Goal: Task Accomplishment & Management: Use online tool/utility

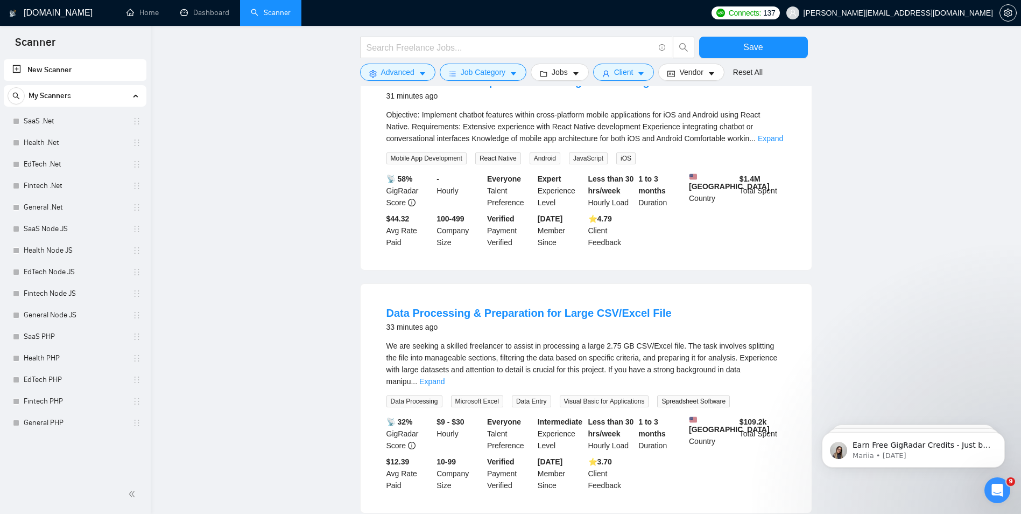
scroll to position [1594, 0]
click at [628, 48] on input "text" at bounding box center [510, 47] width 287 height 13
type input "ь"
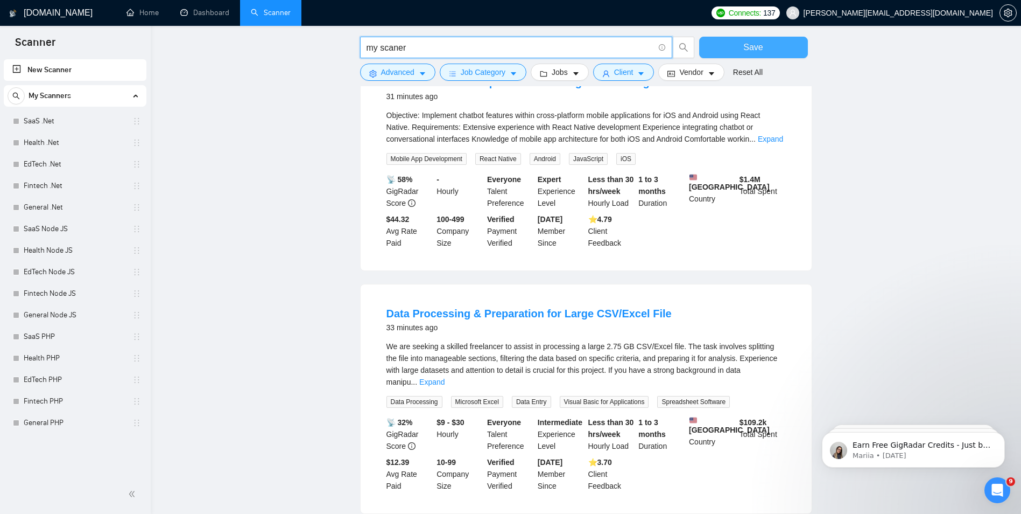
type input "my scaner"
click at [752, 38] on button "Save" at bounding box center [753, 48] width 109 height 22
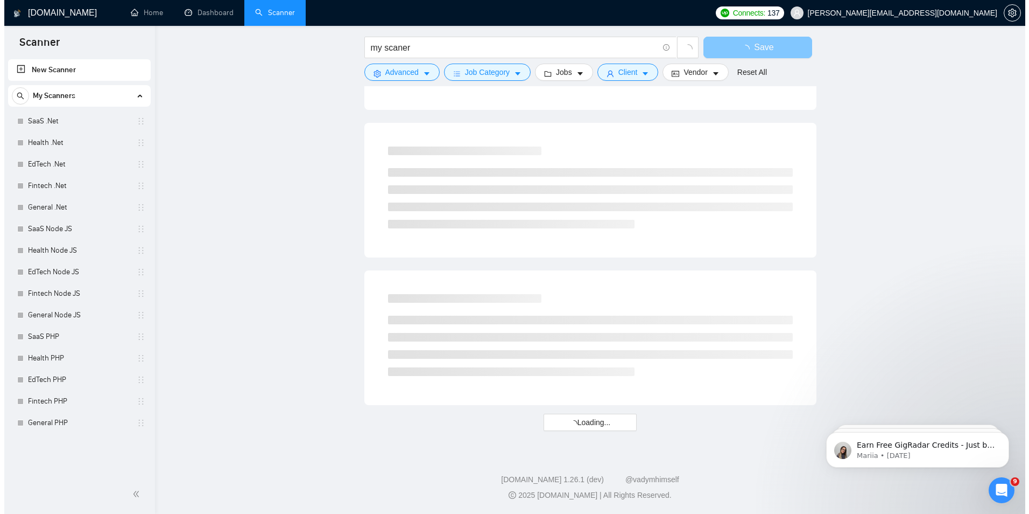
scroll to position [0, 0]
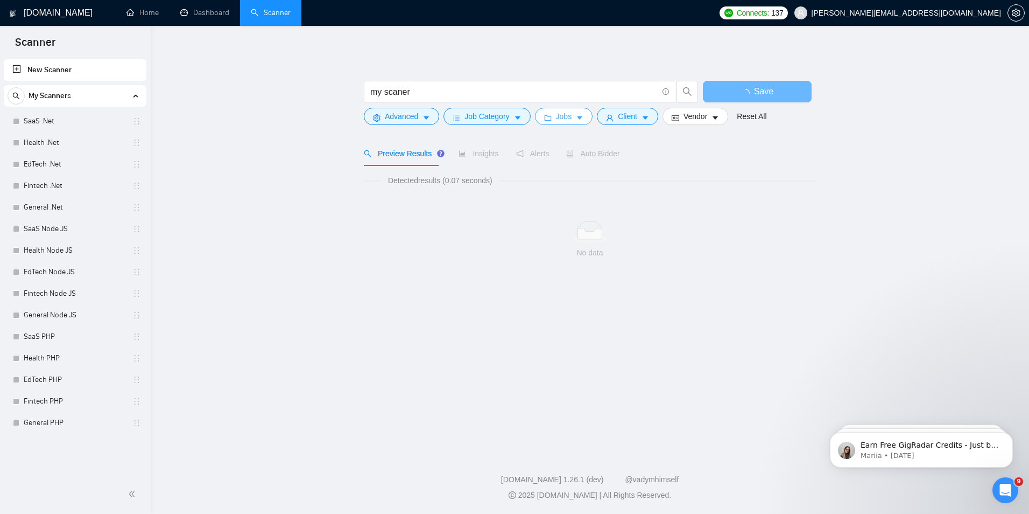
click at [567, 110] on span "Jobs" at bounding box center [564, 116] width 16 height 12
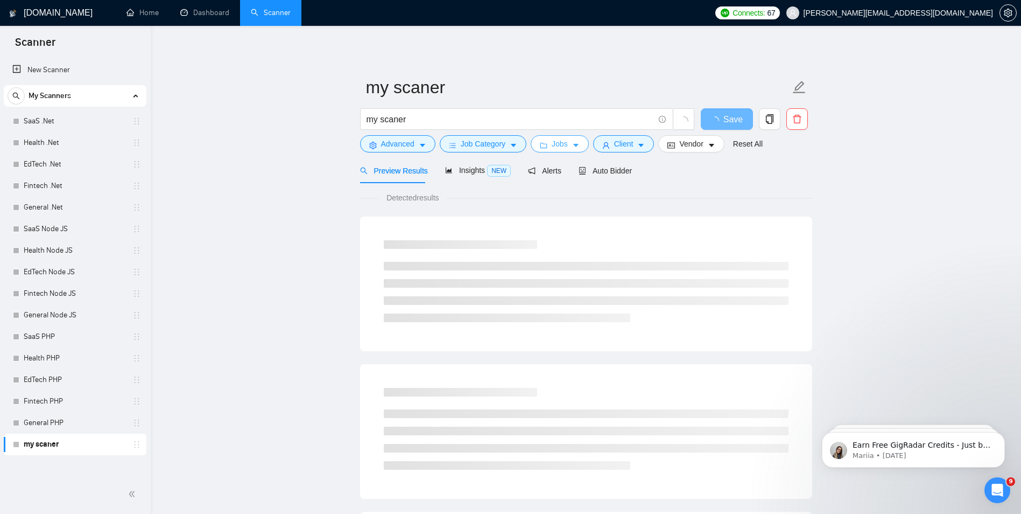
click at [567, 138] on button "Jobs" at bounding box center [560, 143] width 58 height 17
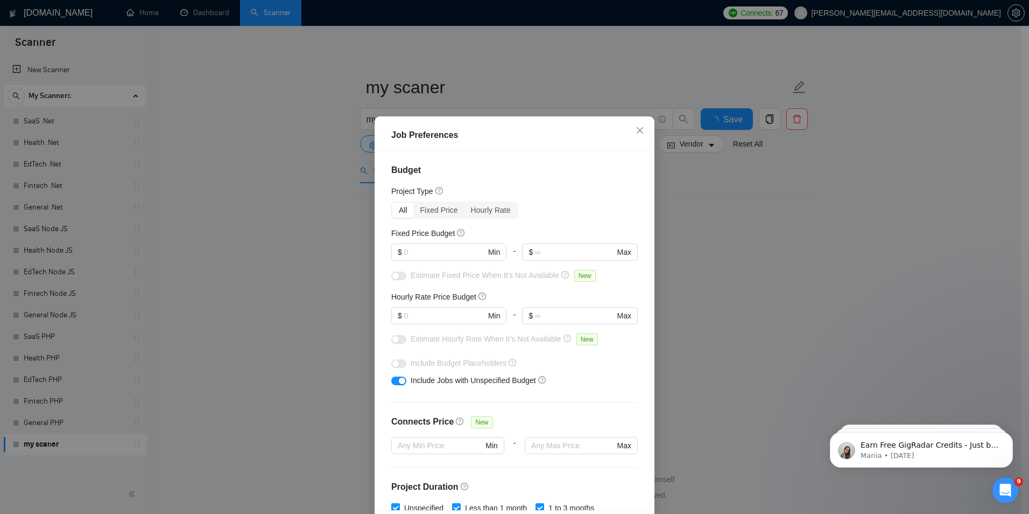
scroll to position [54, 0]
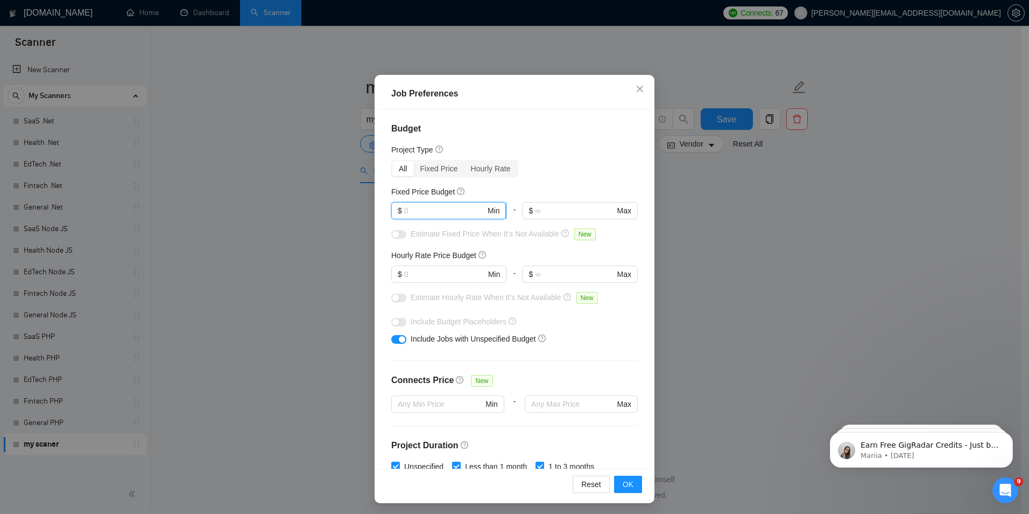
click at [466, 212] on input "text" at bounding box center [444, 211] width 81 height 12
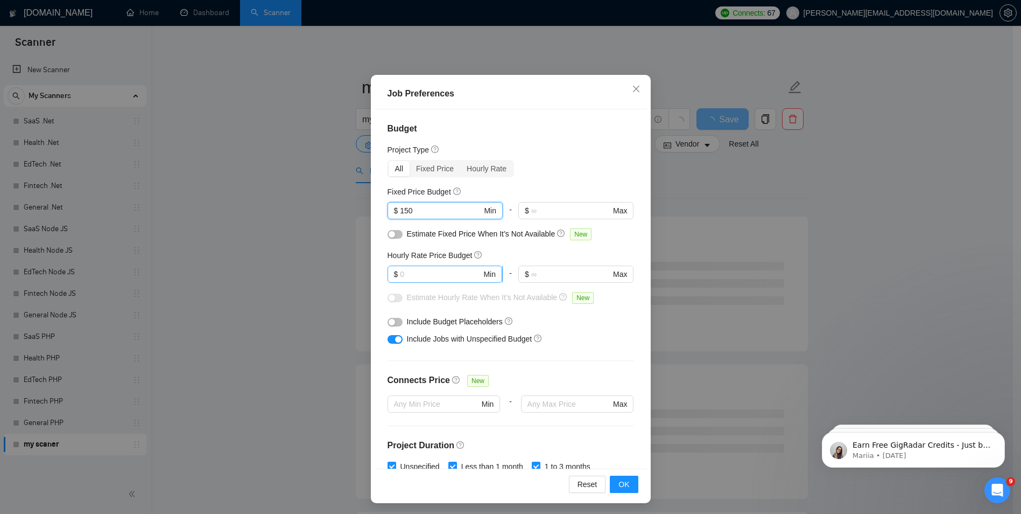
type input "150"
drag, startPoint x: 457, startPoint y: 276, endPoint x: 372, endPoint y: 279, distance: 84.6
click at [375, 279] on div "Budget Project Type All Fixed Price Hourly Rate Fixed Price Budget $ 150 Min - …" at bounding box center [511, 289] width 272 height 360
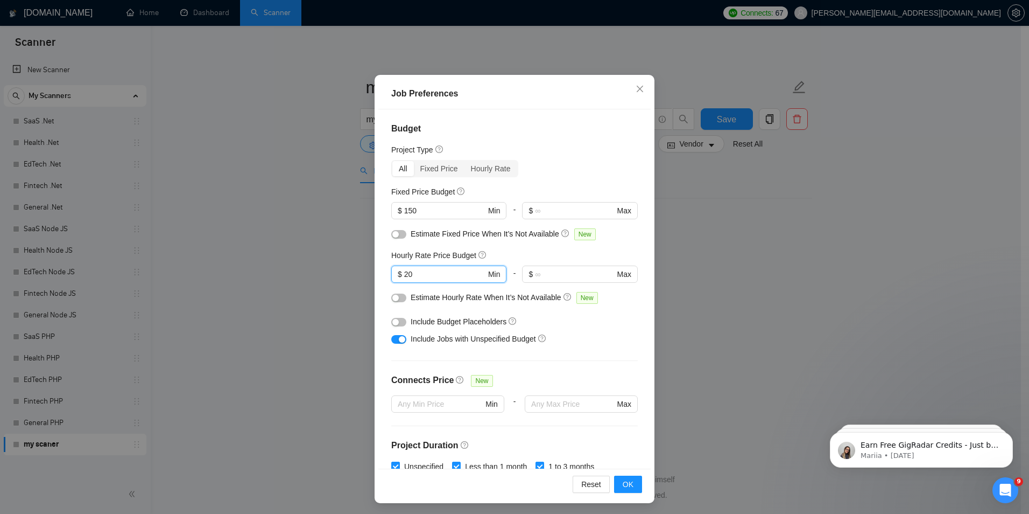
type input "2"
type input "15"
drag, startPoint x: 565, startPoint y: 361, endPoint x: 578, endPoint y: 356, distance: 13.5
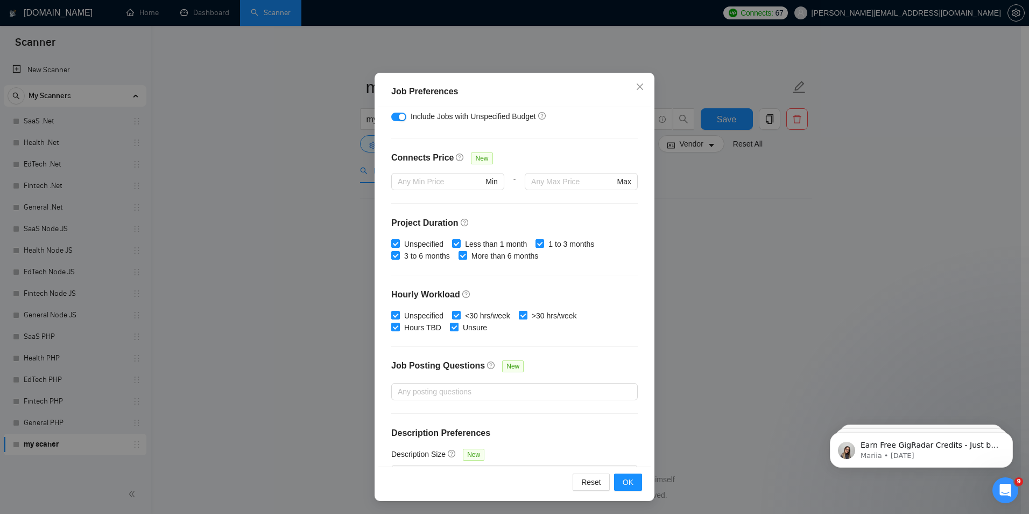
scroll to position [247, 0]
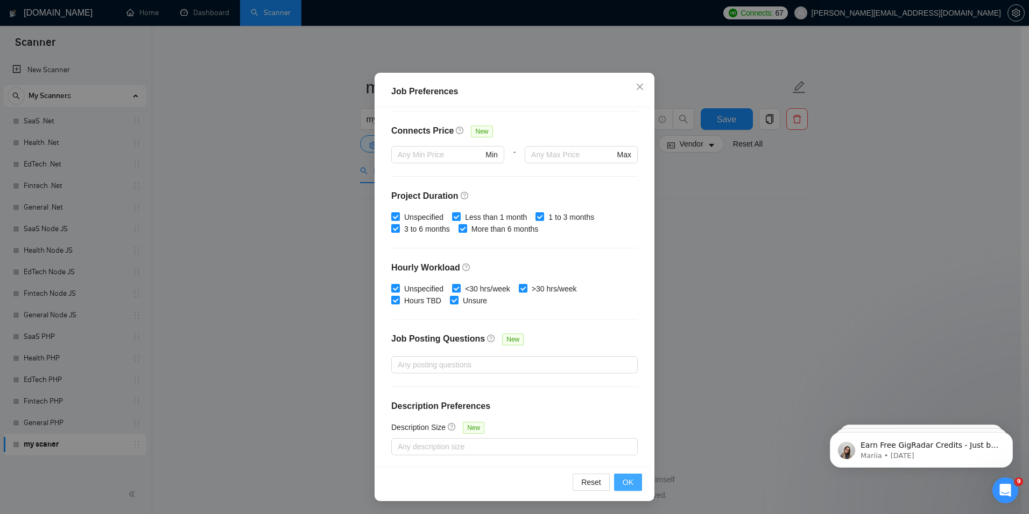
click at [624, 485] on span "OK" at bounding box center [628, 482] width 11 height 12
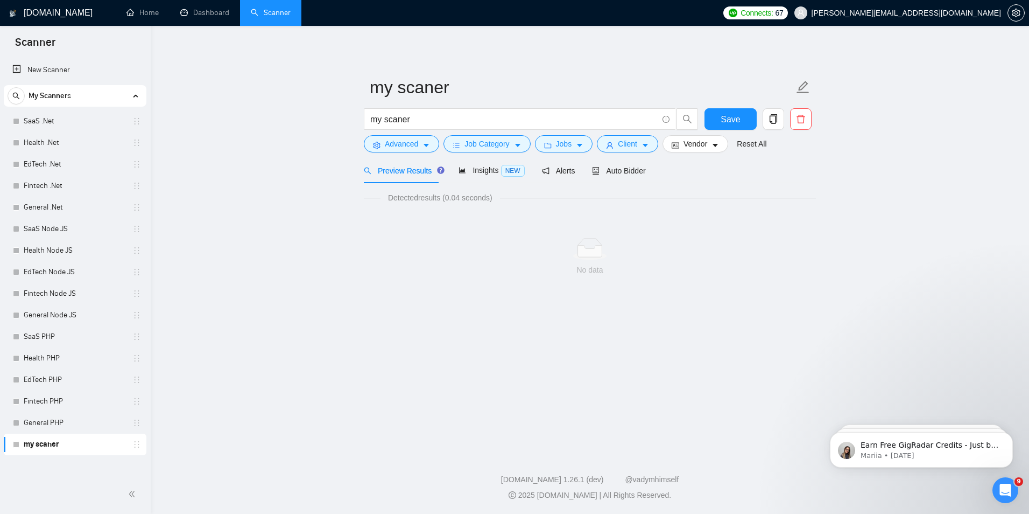
drag, startPoint x: 765, startPoint y: 298, endPoint x: 618, endPoint y: 203, distance: 174.7
click at [765, 298] on div "No data" at bounding box center [590, 256] width 452 height 89
click at [552, 144] on button "Jobs" at bounding box center [564, 143] width 58 height 17
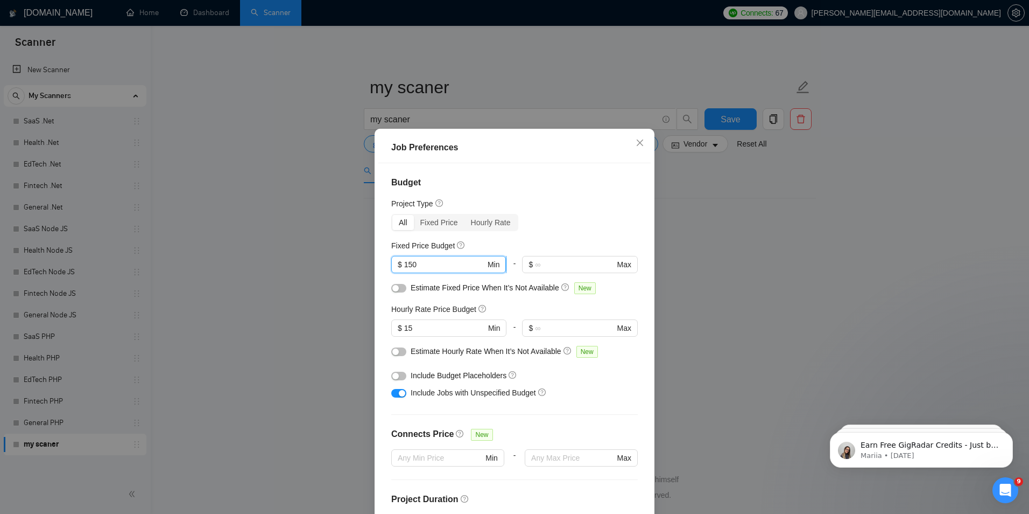
click at [424, 269] on input "150" at bounding box center [444, 264] width 81 height 12
click at [443, 328] on input "15" at bounding box center [444, 328] width 81 height 12
click at [577, 265] on input "text" at bounding box center [574, 264] width 79 height 12
click at [430, 257] on span "$ 150 Min" at bounding box center [448, 264] width 115 height 17
click at [433, 264] on input "150" at bounding box center [444, 264] width 81 height 12
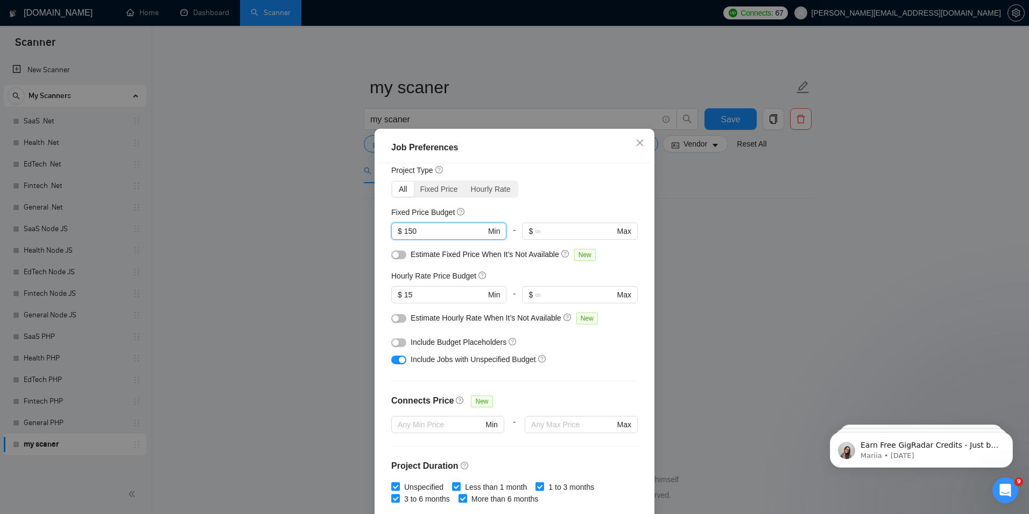
scroll to position [108, 0]
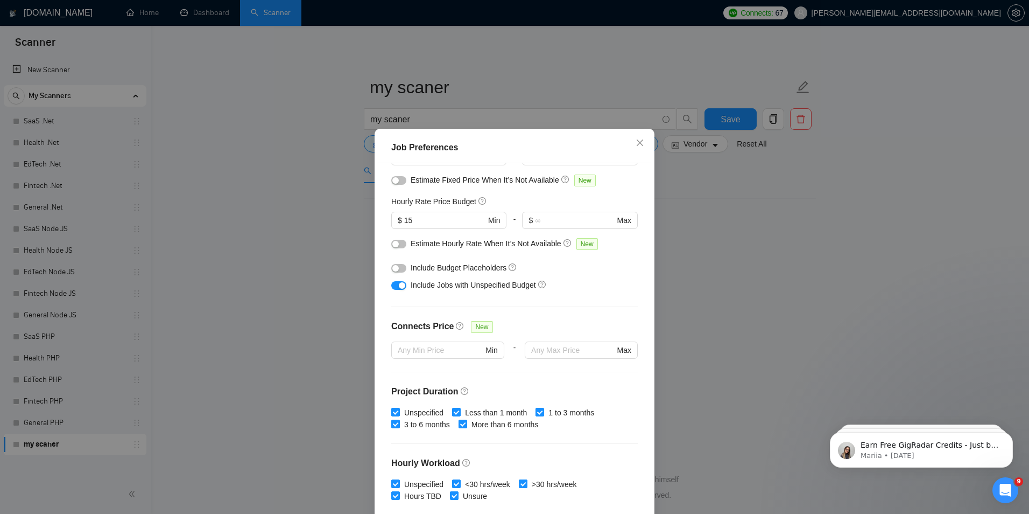
click at [398, 270] on button "button" at bounding box center [398, 268] width 15 height 9
click at [400, 270] on div "button" at bounding box center [402, 268] width 6 height 6
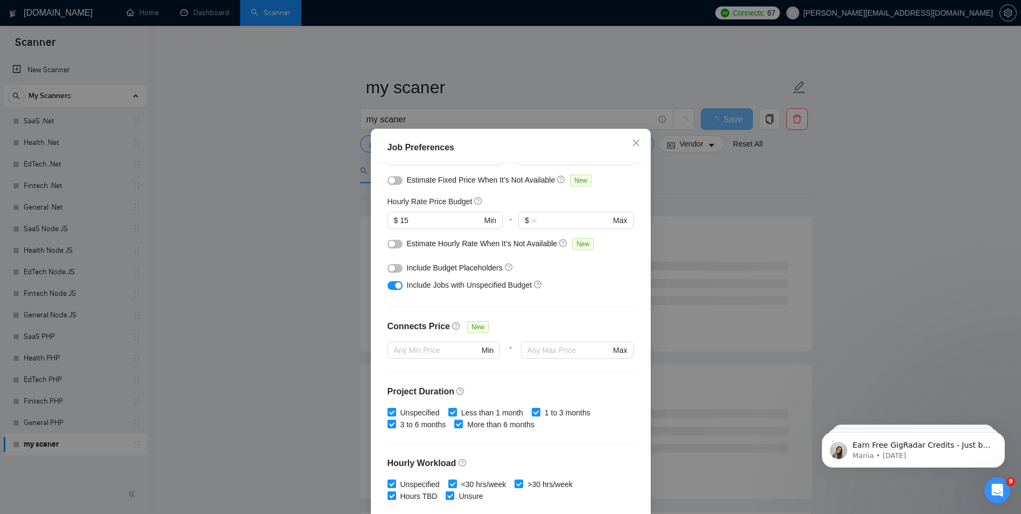
click at [398, 264] on div at bounding box center [395, 268] width 15 height 12
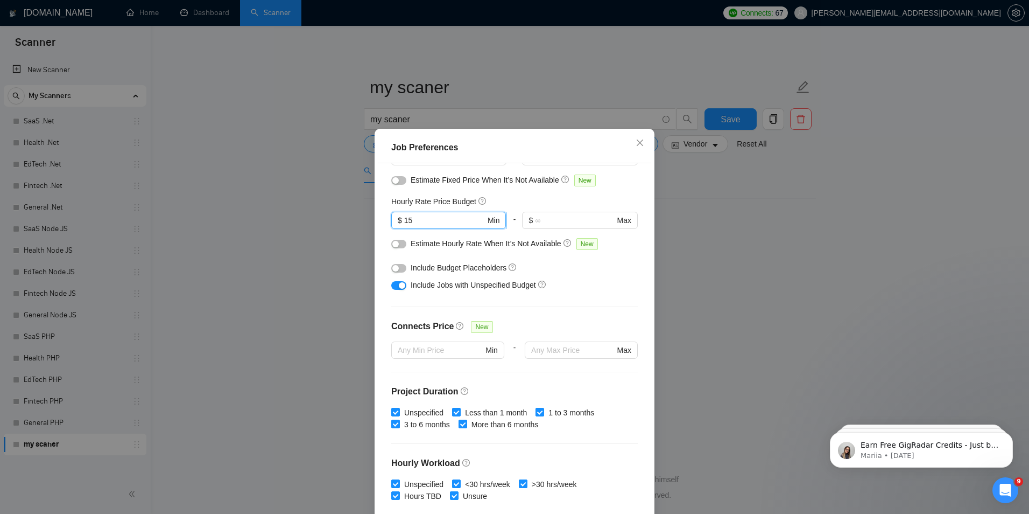
click at [411, 222] on input "15" at bounding box center [444, 220] width 81 height 12
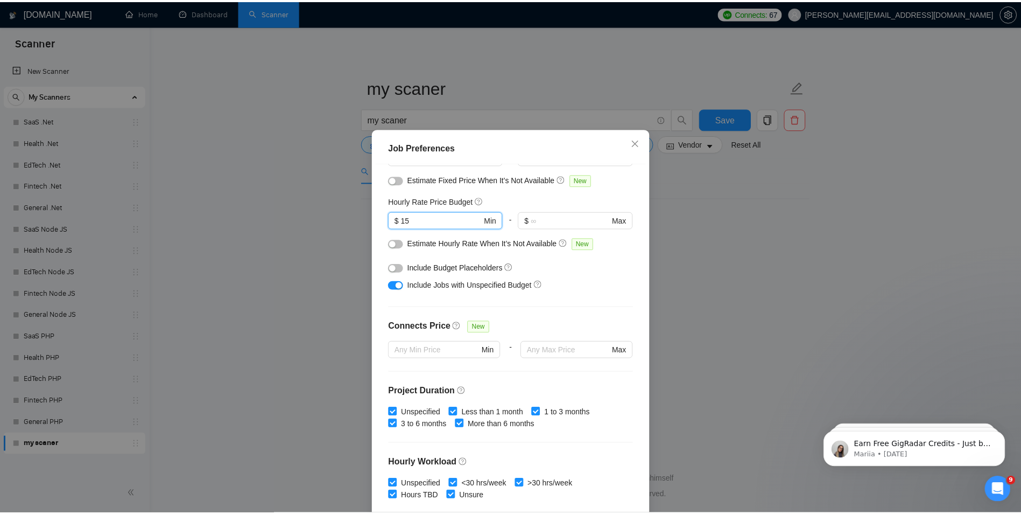
scroll to position [54, 0]
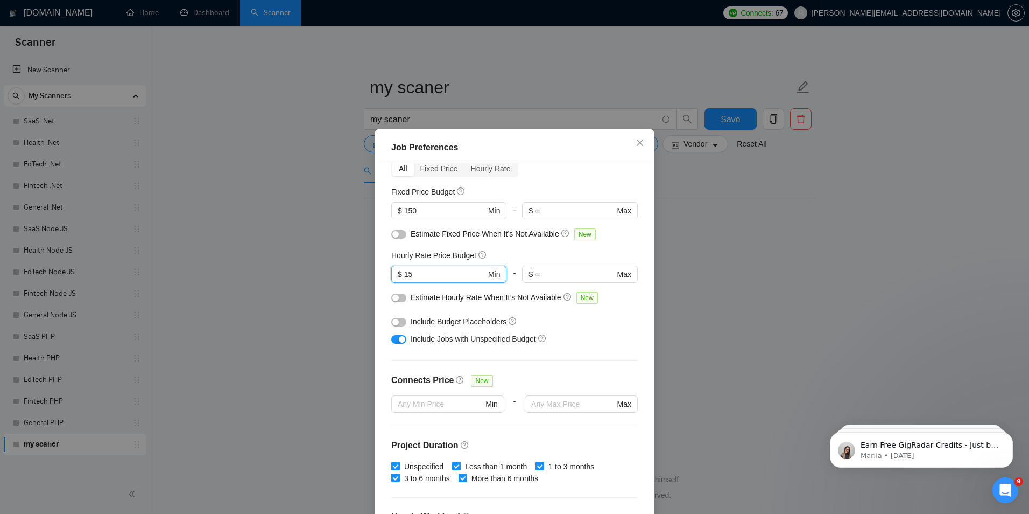
drag, startPoint x: 450, startPoint y: 271, endPoint x: 367, endPoint y: 264, distance: 83.7
click at [367, 264] on div "Job Preferences Budget Project Type All Fixed Price Hourly Rate Fixed Price Bud…" at bounding box center [514, 257] width 1029 height 514
click at [545, 318] on div "Include Budget Placeholders" at bounding box center [519, 321] width 216 height 12
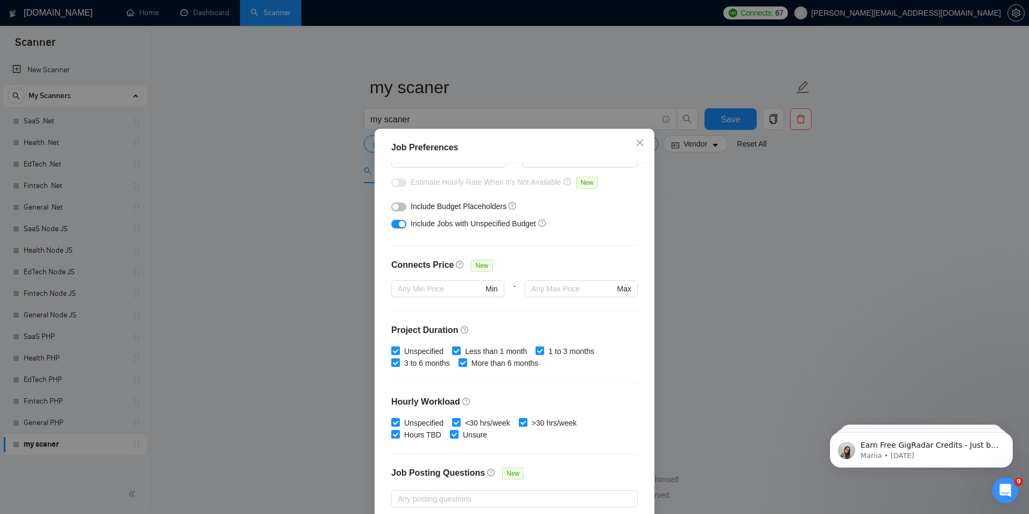
scroll to position [0, 0]
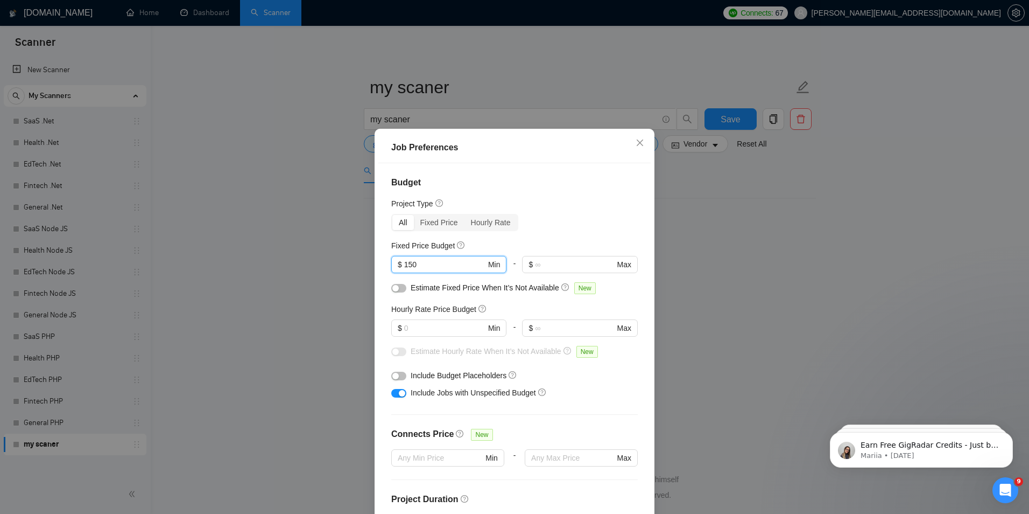
drag, startPoint x: 435, startPoint y: 262, endPoint x: 276, endPoint y: 239, distance: 161.0
click at [270, 242] on div "Job Preferences Budget Project Type All Fixed Price Hourly Rate Fixed Price Bud…" at bounding box center [514, 257] width 1029 height 514
type input "20"
drag, startPoint x: 416, startPoint y: 261, endPoint x: 263, endPoint y: 236, distance: 154.9
click at [298, 240] on div "Job Preferences Budget Project Type All Fixed Price Hourly Rate Fixed Price Bud…" at bounding box center [514, 257] width 1029 height 514
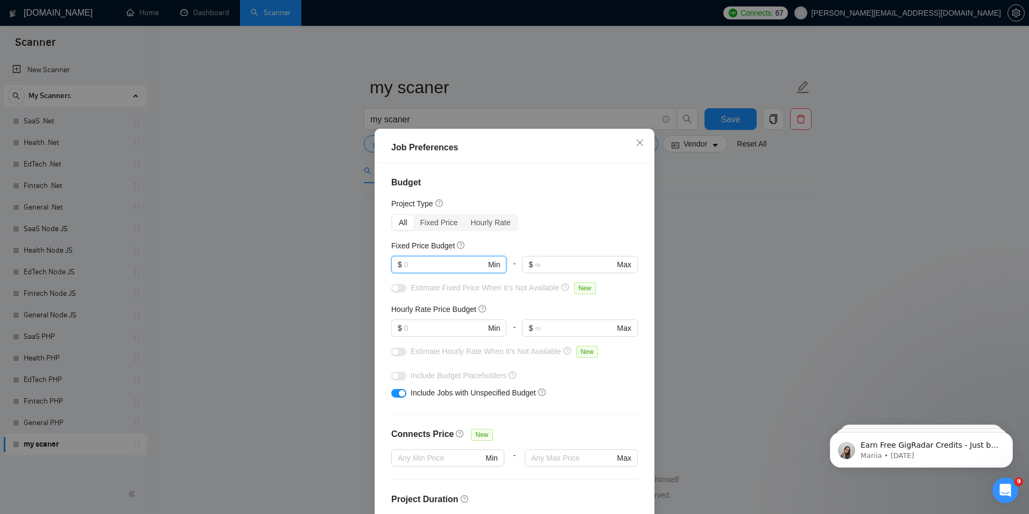
click at [394, 392] on button "button" at bounding box center [398, 393] width 15 height 9
click at [636, 146] on icon "close" at bounding box center [640, 142] width 9 height 9
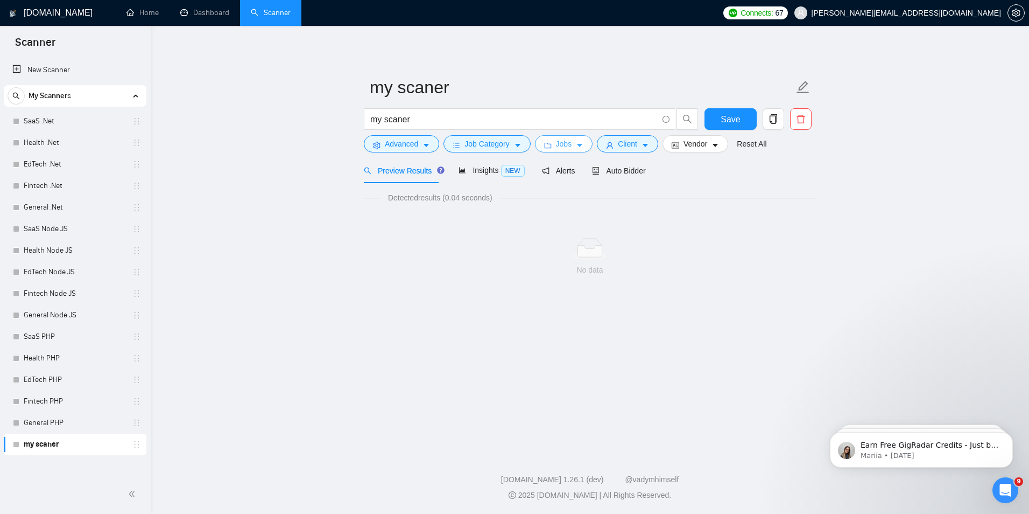
click at [576, 147] on icon "caret-down" at bounding box center [580, 146] width 8 height 8
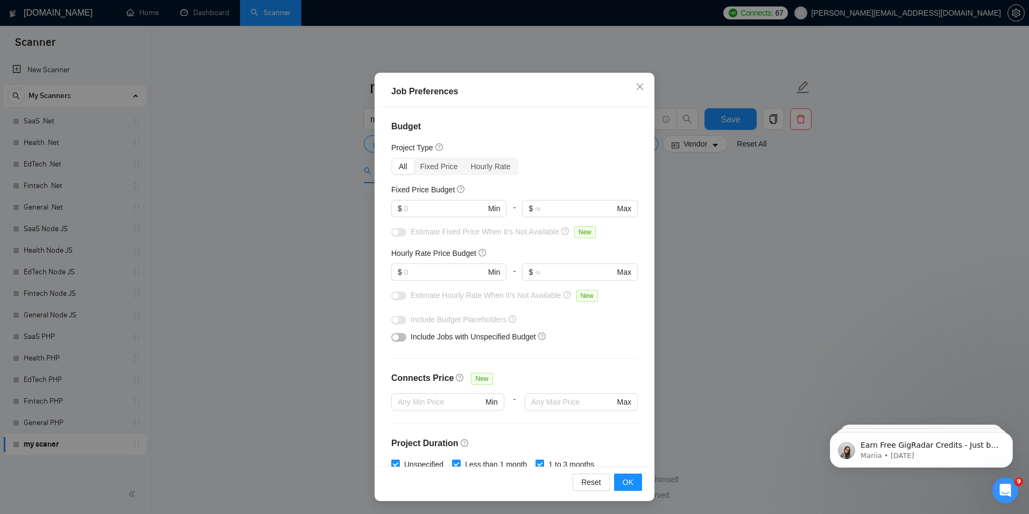
click at [833, 278] on div "Job Preferences Budget Project Type All Fixed Price Hourly Rate Fixed Price Bud…" at bounding box center [514, 257] width 1029 height 514
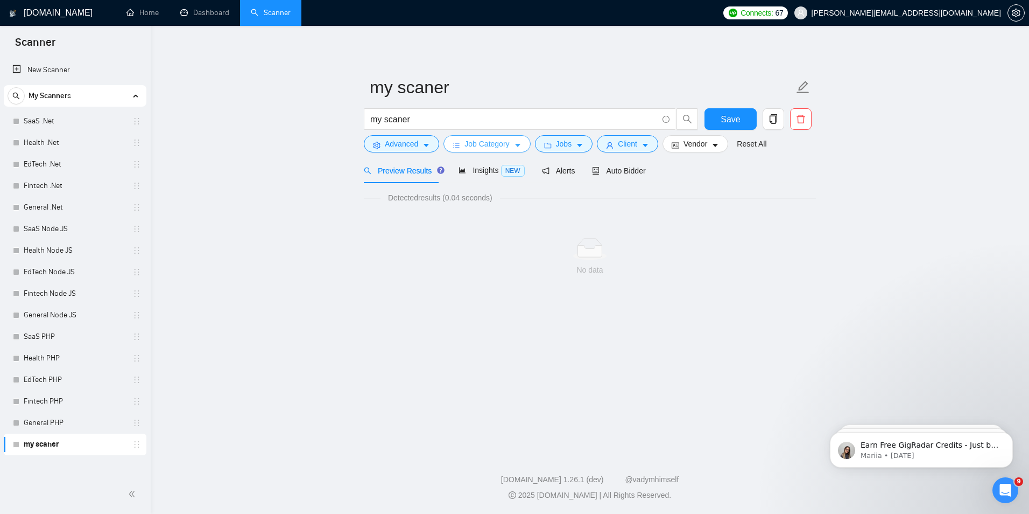
click at [488, 148] on span "Job Category" at bounding box center [487, 144] width 45 height 12
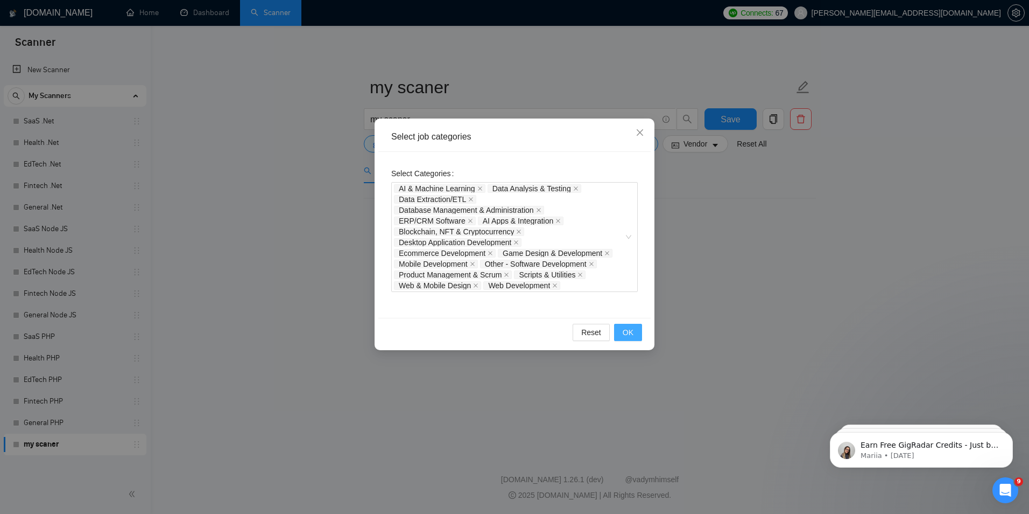
click at [620, 329] on button "OK" at bounding box center [628, 332] width 28 height 17
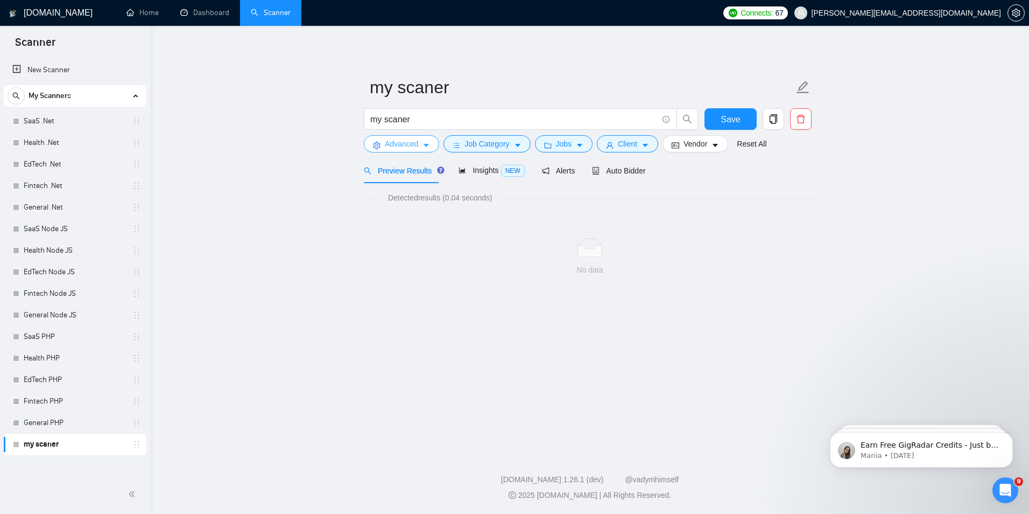
click at [418, 139] on button "Advanced" at bounding box center [401, 143] width 75 height 17
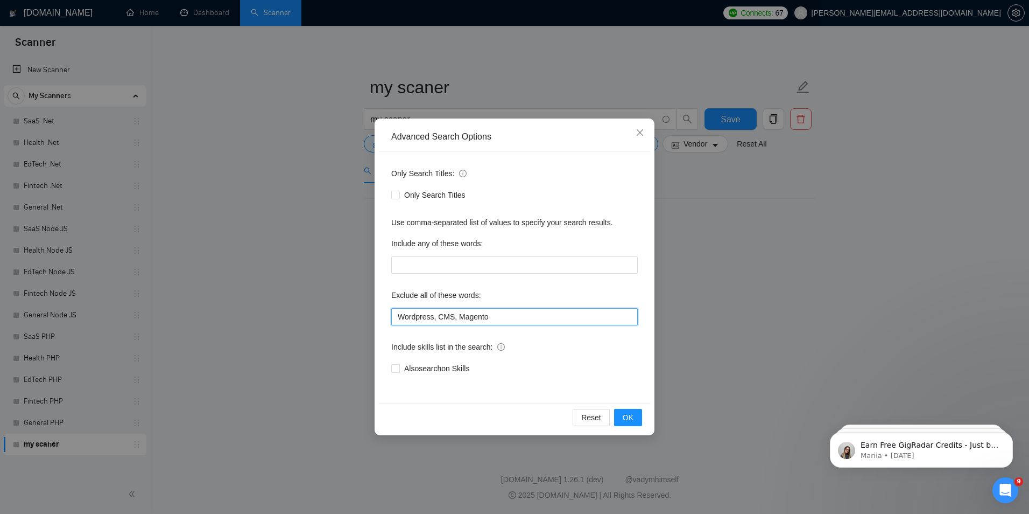
click at [503, 314] on input "Wordpress, CMS, Magento" at bounding box center [514, 316] width 247 height 17
drag, startPoint x: 509, startPoint y: 312, endPoint x: 495, endPoint y: 316, distance: 14.5
click at [495, 316] on input "Wordpress, CMS, Magento" at bounding box center [514, 316] width 247 height 17
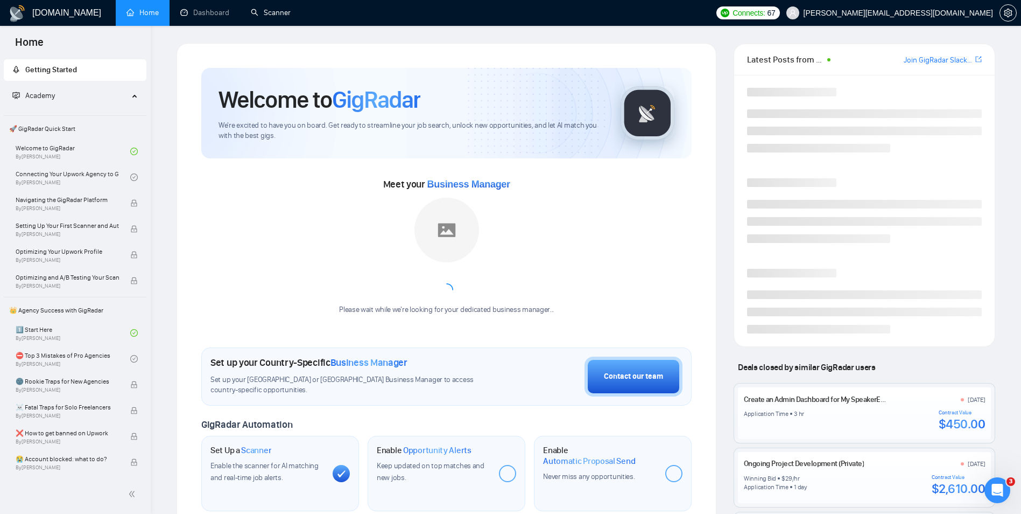
drag, startPoint x: 262, startPoint y: 9, endPoint x: 400, endPoint y: 4, distance: 137.9
click at [262, 8] on link "Scanner" at bounding box center [271, 12] width 40 height 9
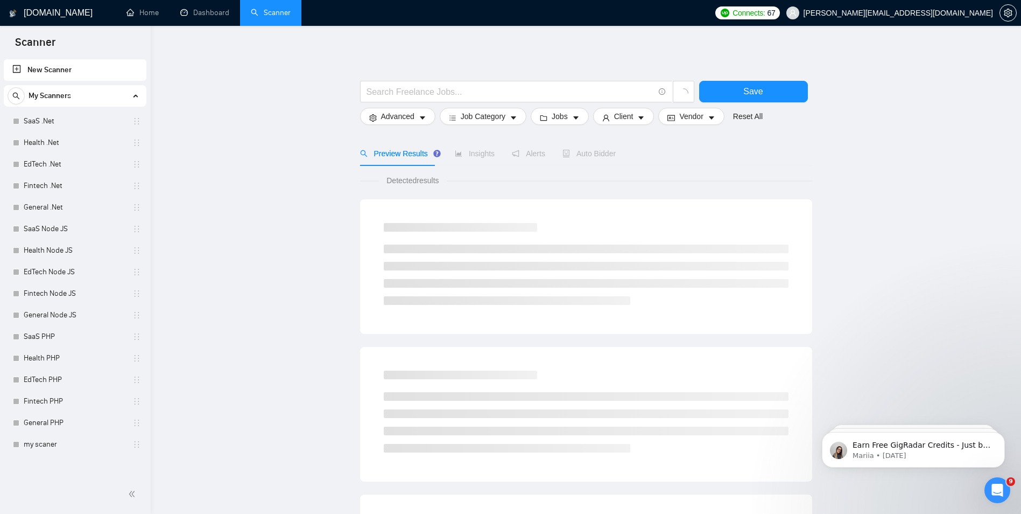
click at [72, 97] on div "My Scanners" at bounding box center [75, 96] width 135 height 22
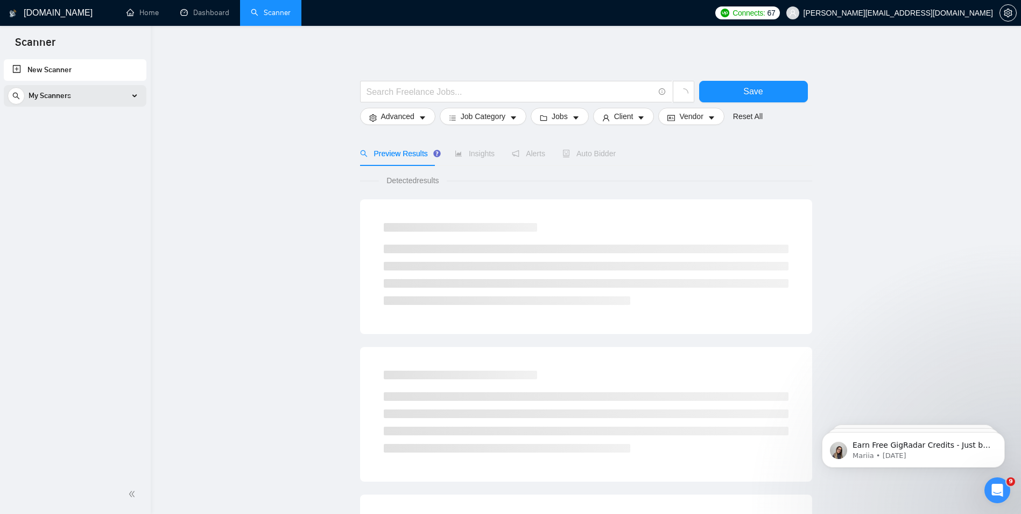
click at [72, 97] on div "My Scanners" at bounding box center [75, 96] width 135 height 22
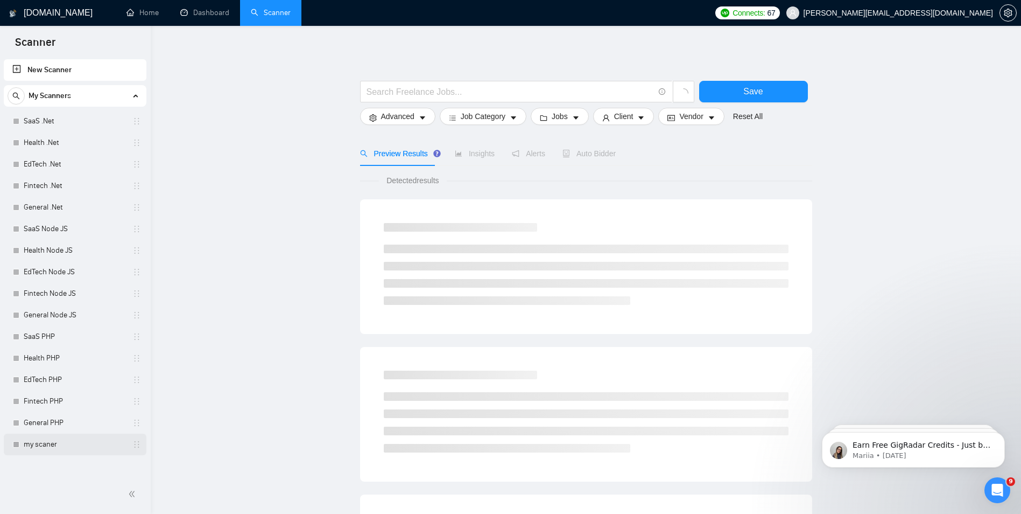
click at [65, 441] on link "my scaner" at bounding box center [75, 444] width 102 height 22
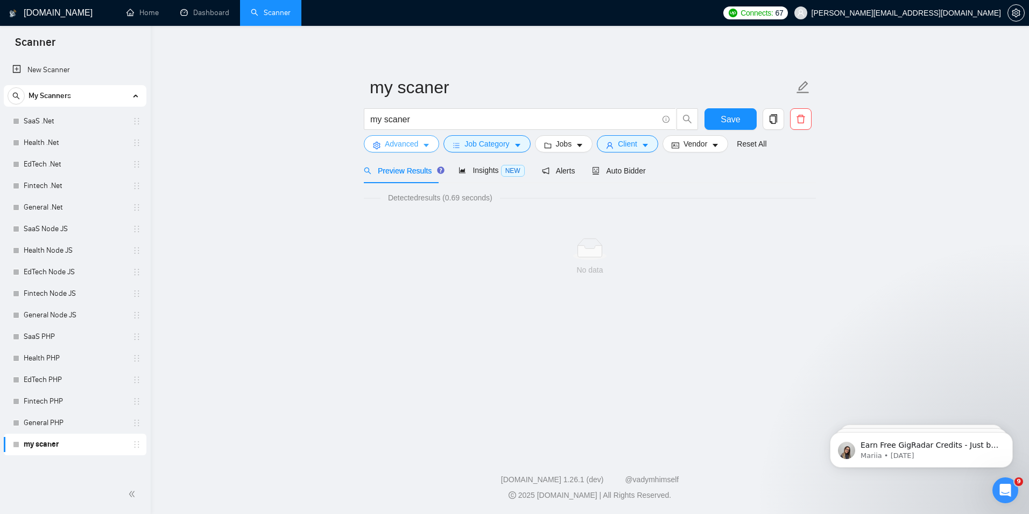
click at [387, 146] on span "Advanced" at bounding box center [401, 144] width 33 height 12
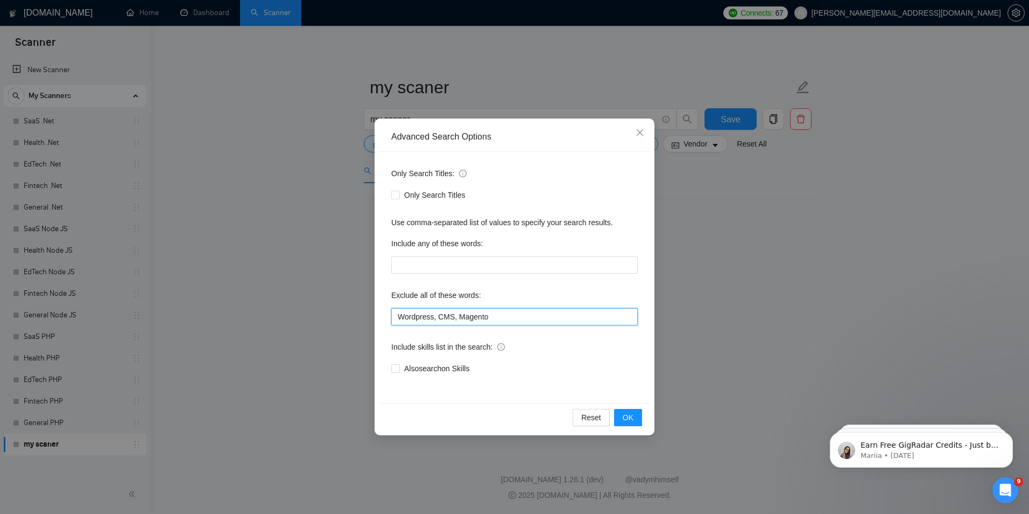
click at [511, 309] on input "Wordpress, CMS, Magento" at bounding box center [514, 316] width 247 height 17
click at [511, 310] on input "Wordpress, CMS, Magento" at bounding box center [514, 316] width 247 height 17
click at [785, 313] on div "Advanced Search Options Only Search Titles: Only Search Titles Use comma-separa…" at bounding box center [514, 257] width 1029 height 514
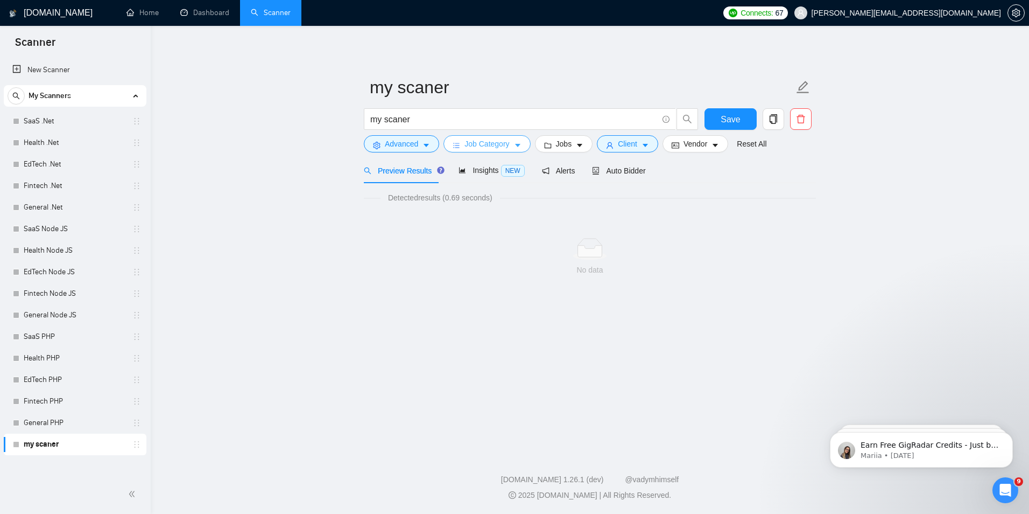
click at [465, 138] on span "Job Category" at bounding box center [487, 144] width 45 height 12
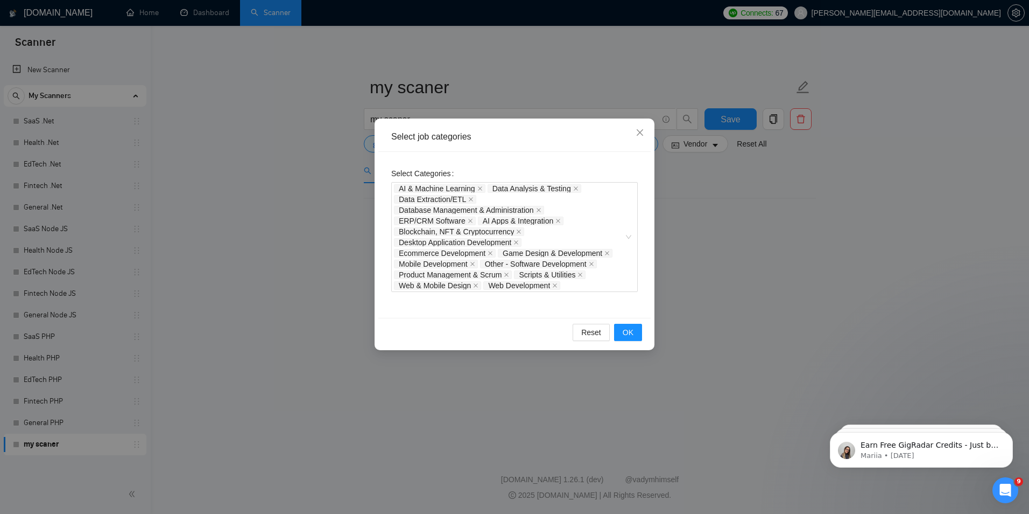
click at [803, 228] on div "Select job categories Select Categories AI & Machine Learning Data Analysis & T…" at bounding box center [514, 257] width 1029 height 514
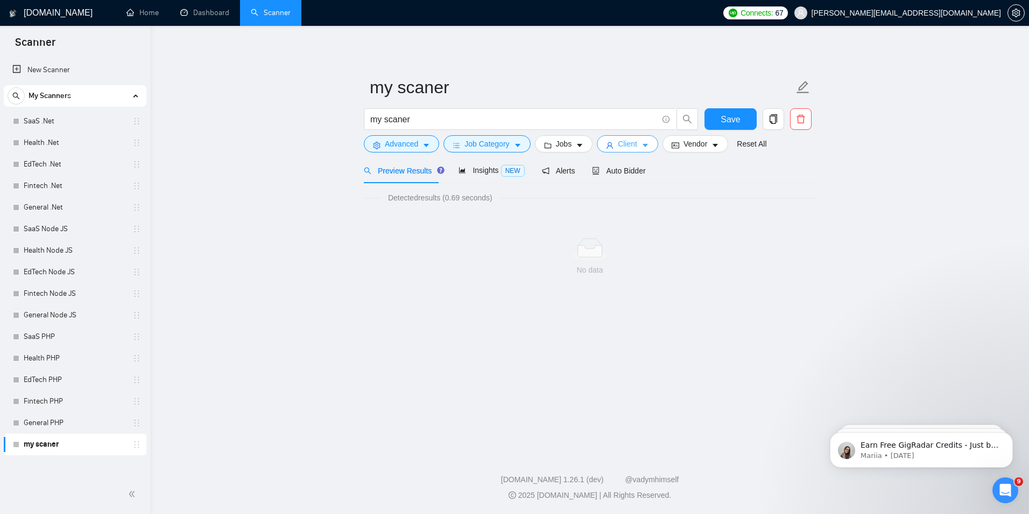
click at [636, 147] on button "Client" at bounding box center [627, 143] width 61 height 17
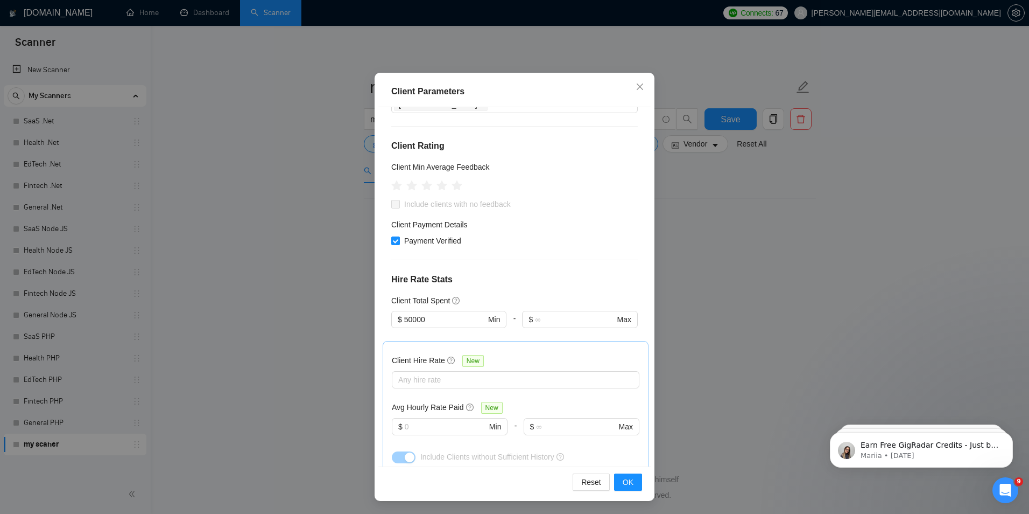
scroll to position [108, 0]
click at [451, 316] on input "50000" at bounding box center [444, 316] width 81 height 12
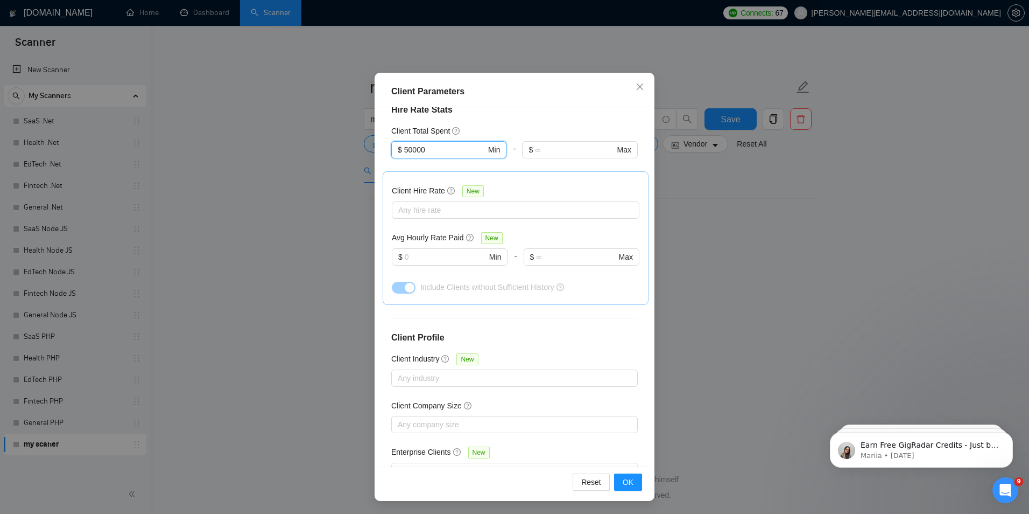
scroll to position [257, 0]
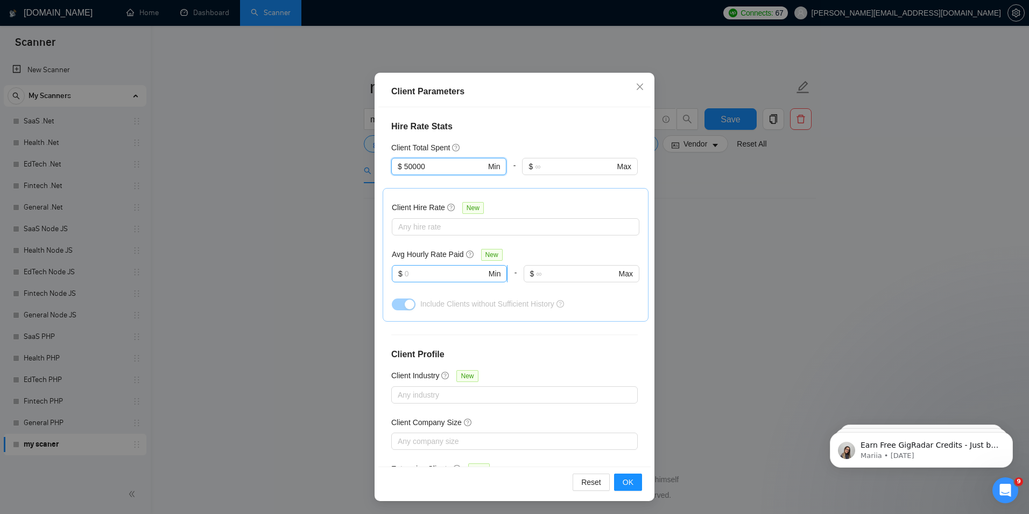
click at [453, 278] on input "text" at bounding box center [446, 274] width 82 height 12
click at [461, 268] on input "text" at bounding box center [446, 274] width 82 height 12
drag, startPoint x: 411, startPoint y: 268, endPoint x: 363, endPoint y: 266, distance: 47.4
click at [368, 266] on div "Client Parameters Client Location Include Client Countries Select Exclude Clien…" at bounding box center [514, 257] width 1029 height 514
type input "15"
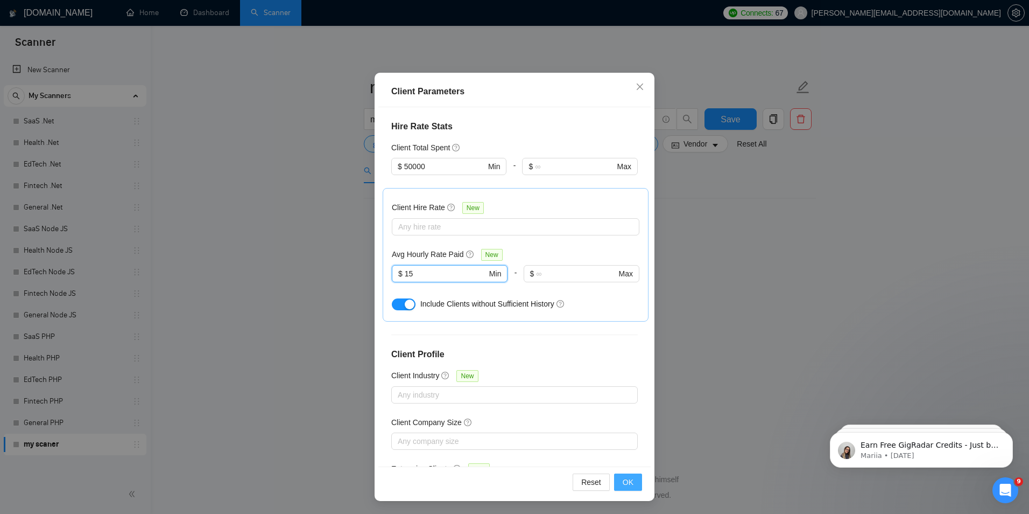
click at [623, 482] on span "OK" at bounding box center [628, 482] width 11 height 12
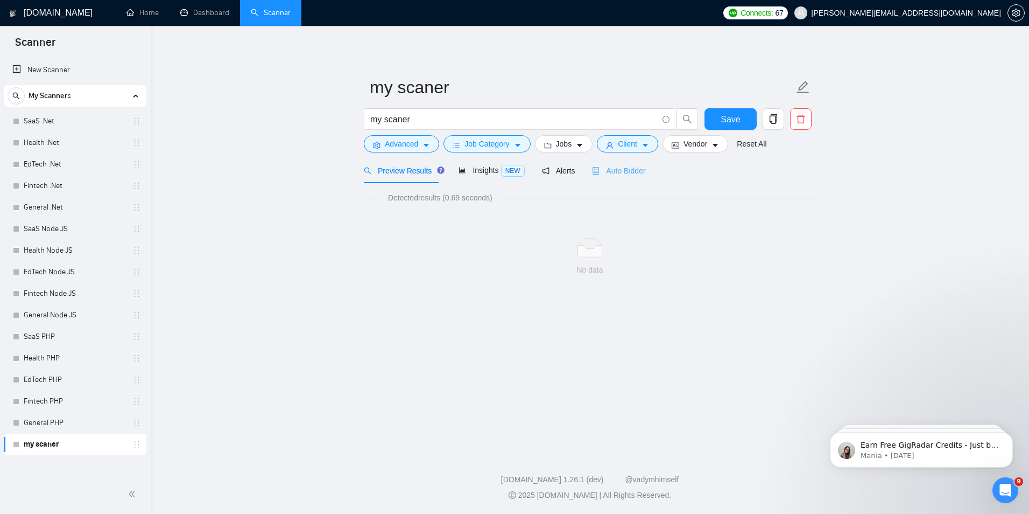
scroll to position [0, 0]
click at [553, 144] on button "Jobs" at bounding box center [564, 143] width 58 height 17
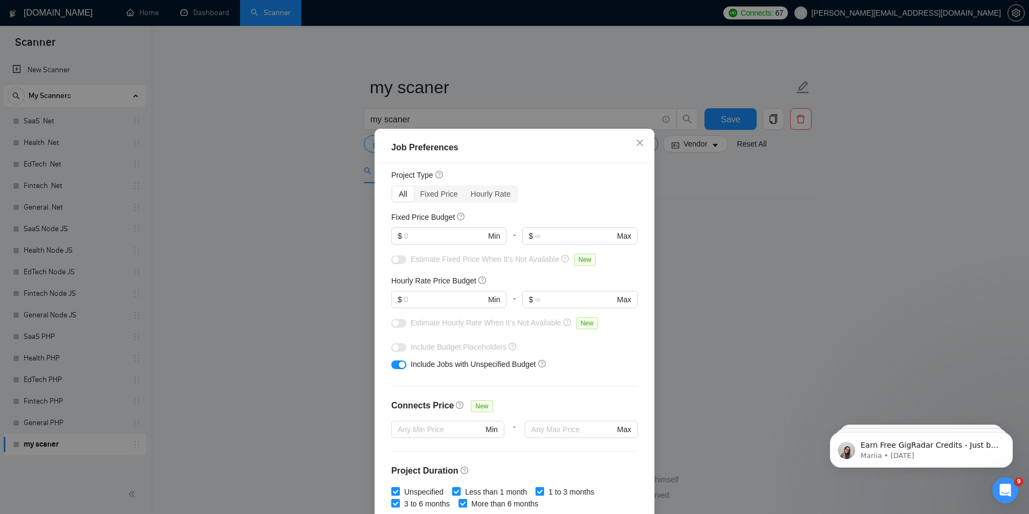
scroll to position [108, 0]
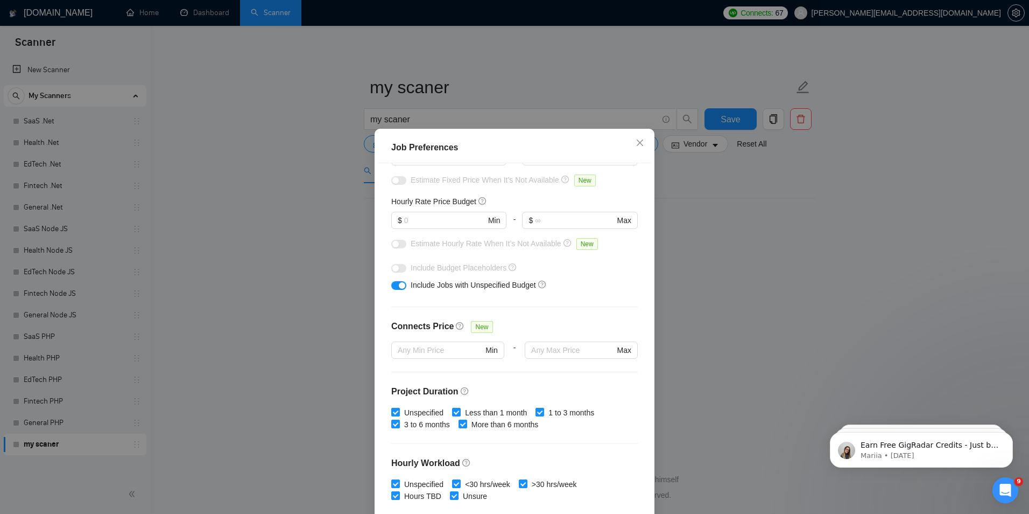
click at [391, 285] on button "button" at bounding box center [398, 285] width 15 height 9
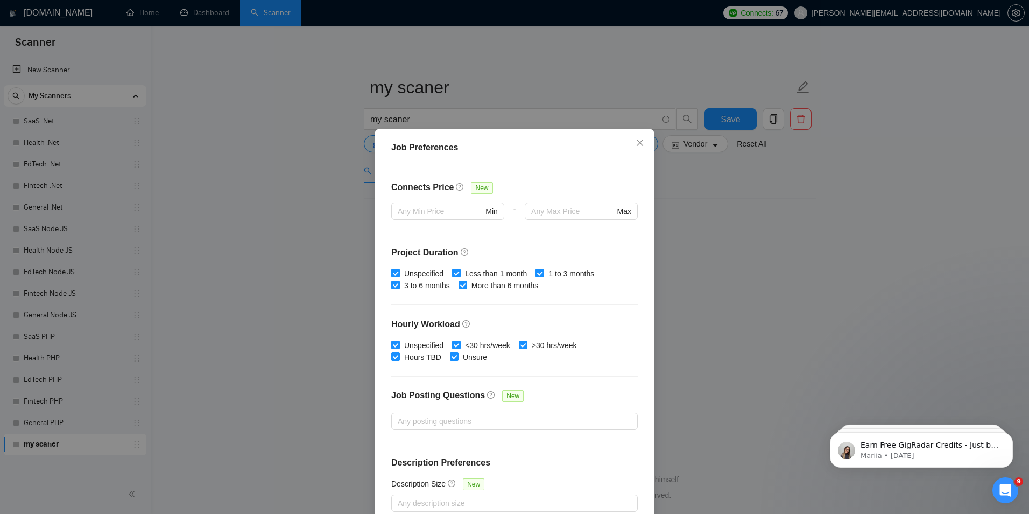
scroll to position [247, 0]
click at [639, 144] on icon "close" at bounding box center [640, 142] width 9 height 9
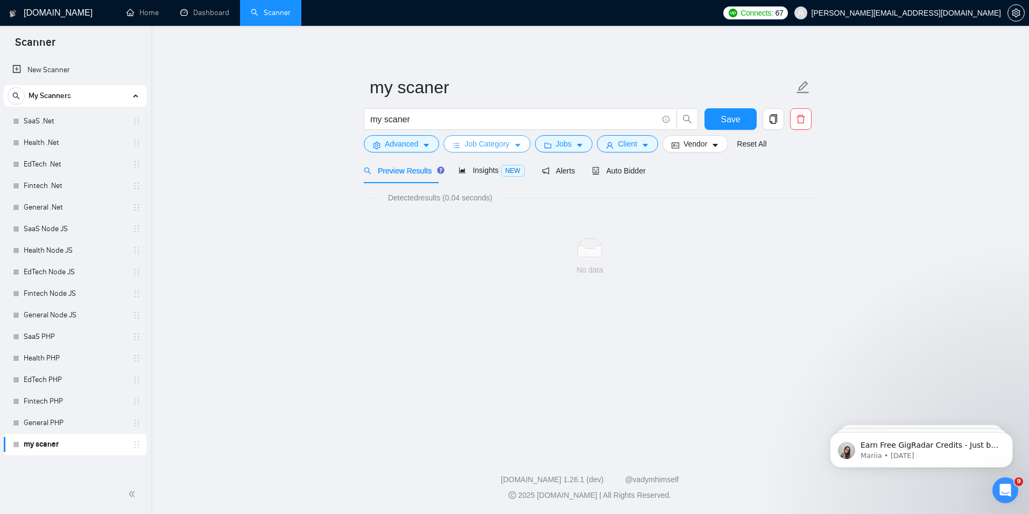
click at [502, 138] on span "Job Category" at bounding box center [487, 144] width 45 height 12
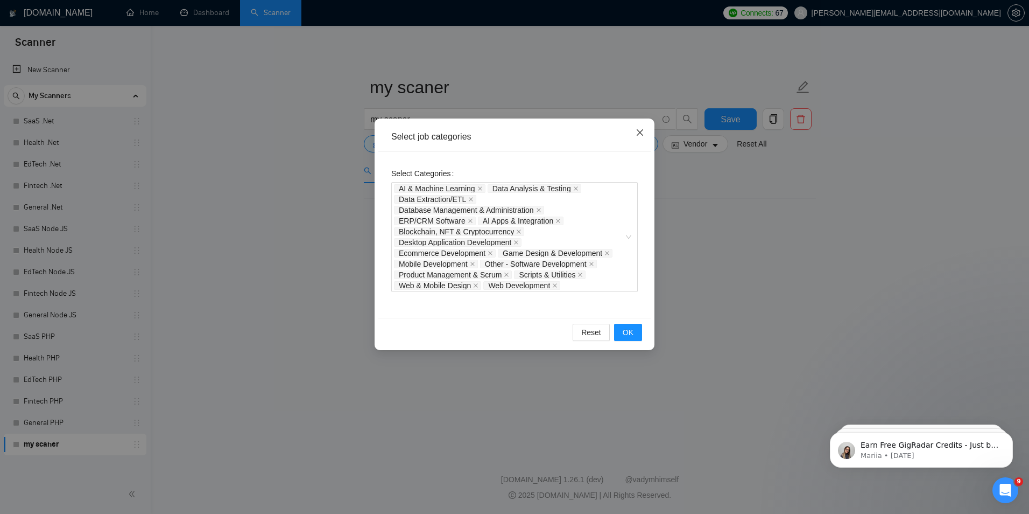
click at [639, 133] on icon "close" at bounding box center [640, 132] width 9 height 9
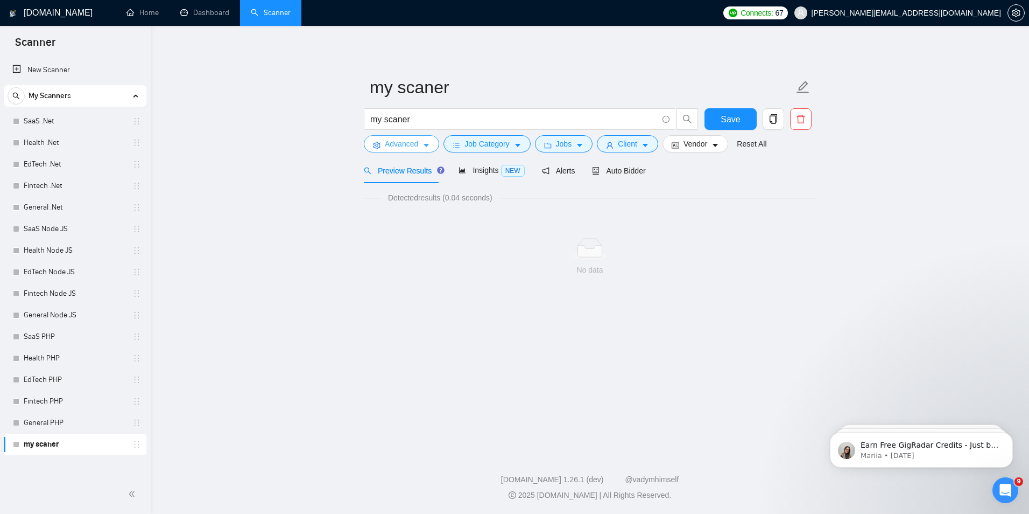
click at [393, 144] on span "Advanced" at bounding box center [401, 144] width 33 height 12
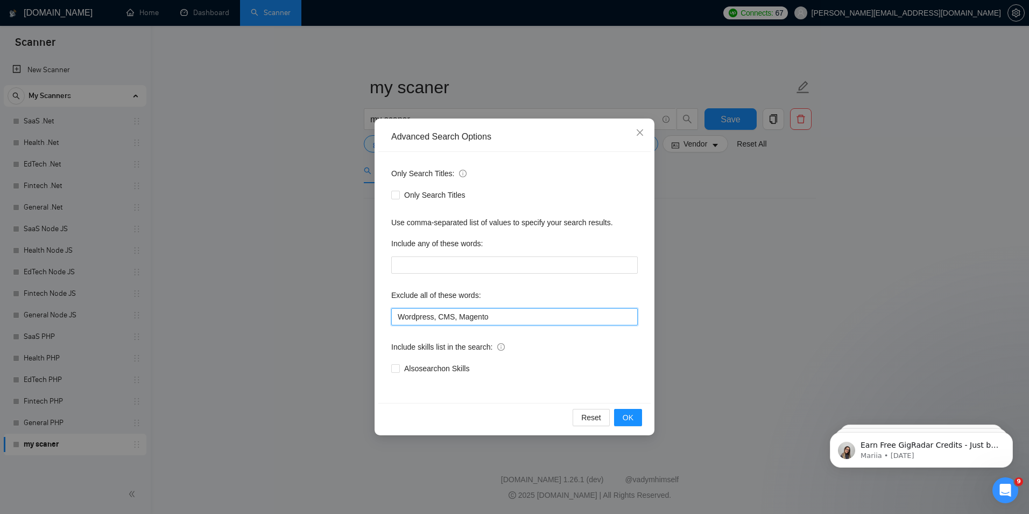
click at [510, 319] on input "Wordpress, CMS, Magento" at bounding box center [514, 316] width 247 height 17
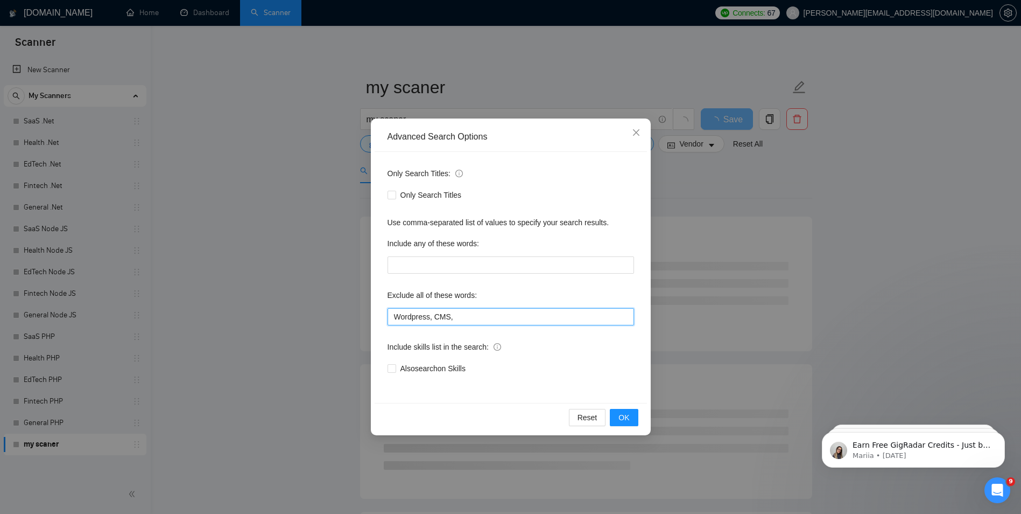
click at [494, 320] on input "Wordpress, CMS," at bounding box center [511, 316] width 247 height 17
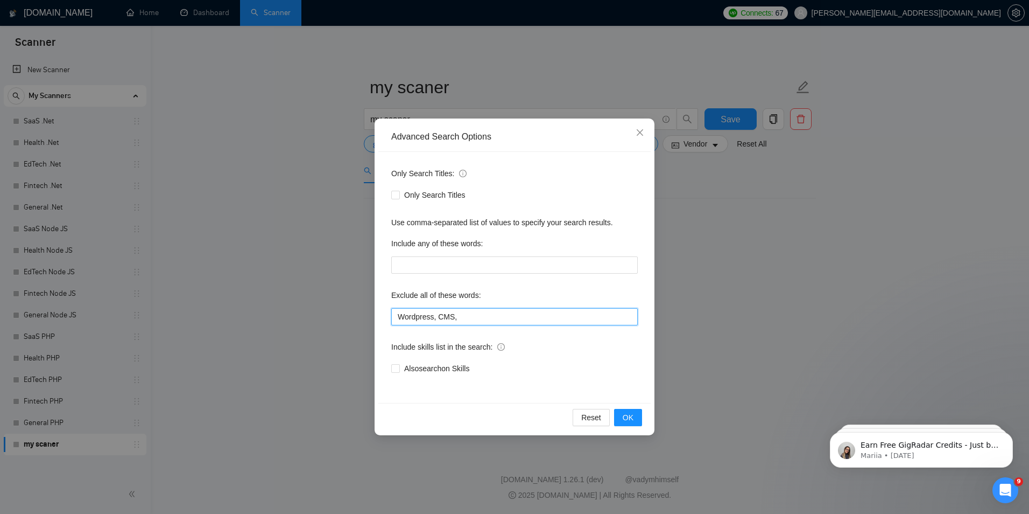
click at [509, 318] on input "Wordpress, CMS," at bounding box center [514, 316] width 247 height 17
type input "Wordpress, CMS,"
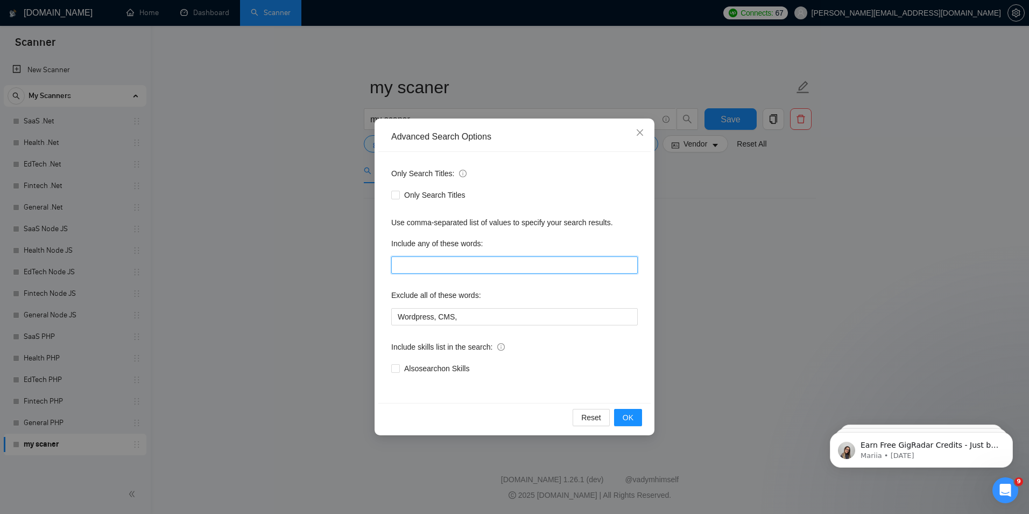
click at [536, 271] on input "text" at bounding box center [514, 264] width 247 height 17
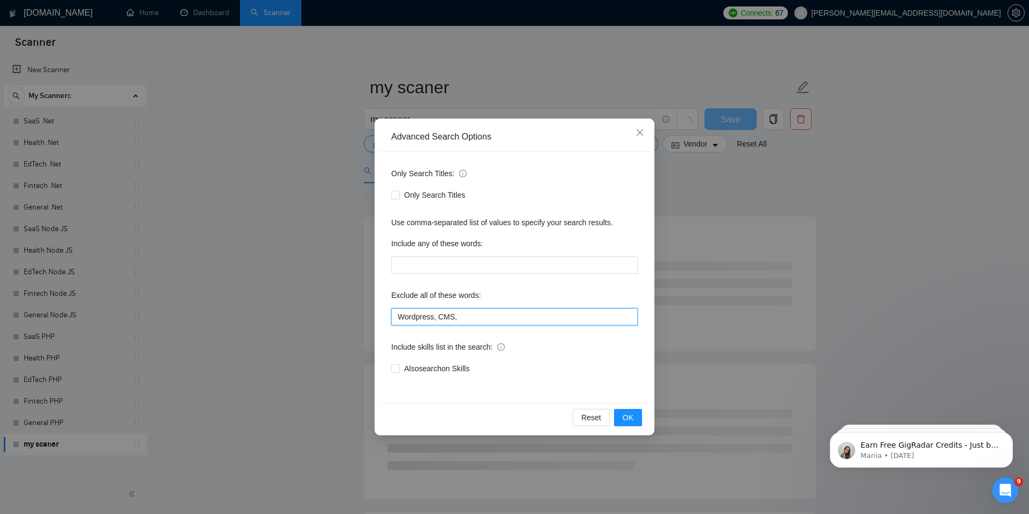
drag, startPoint x: 495, startPoint y: 311, endPoint x: 335, endPoint y: 310, distance: 160.4
click at [330, 310] on div "Advanced Search Options Only Search Titles: Only Search Titles Use comma-separa…" at bounding box center [514, 257] width 1029 height 514
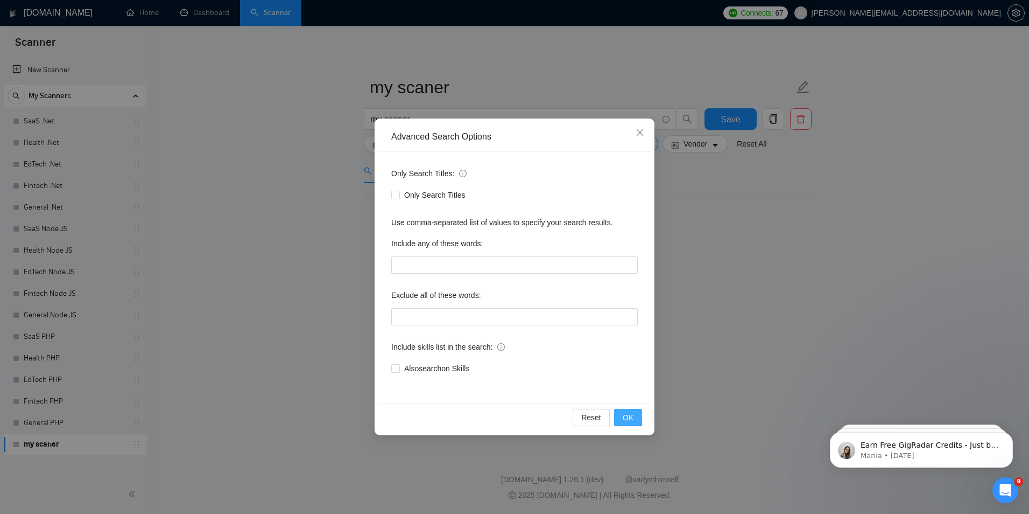
click at [631, 413] on span "OK" at bounding box center [628, 417] width 11 height 12
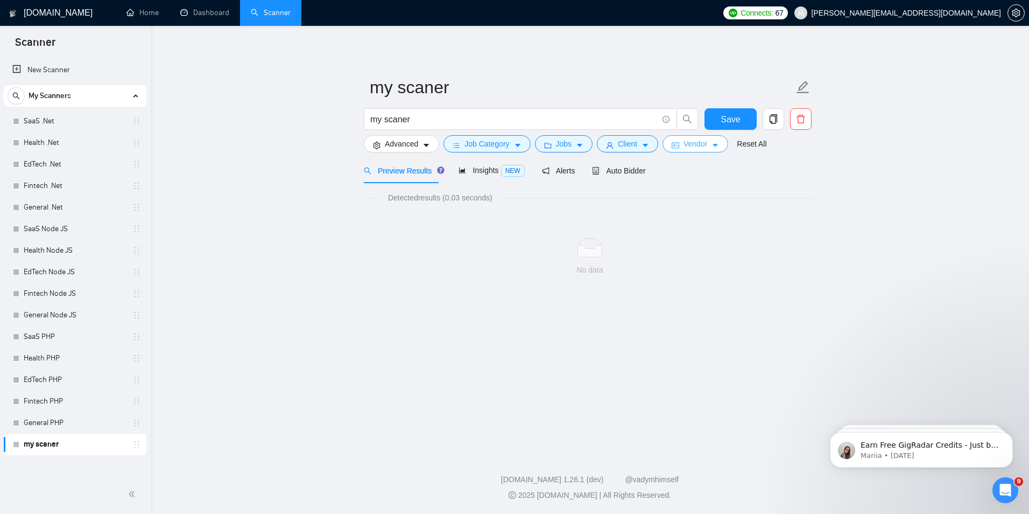
click at [722, 147] on button "Vendor" at bounding box center [696, 143] width 66 height 17
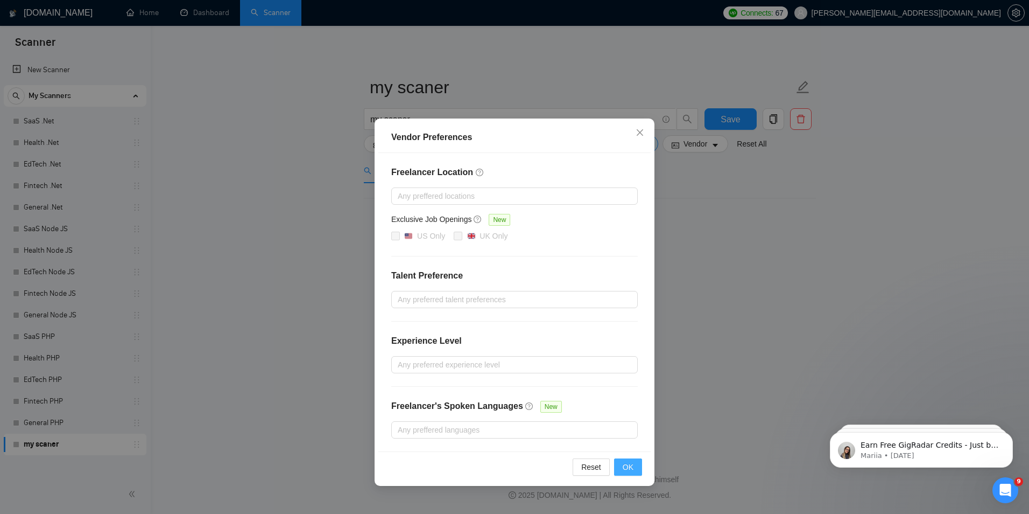
drag, startPoint x: 620, startPoint y: 465, endPoint x: 635, endPoint y: 398, distance: 68.8
click at [620, 466] on button "OK" at bounding box center [628, 466] width 28 height 17
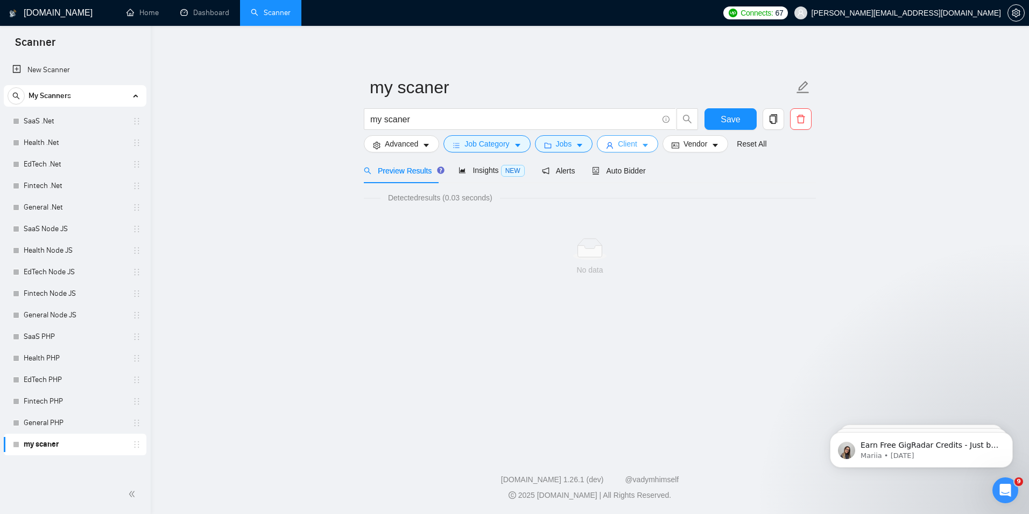
click at [624, 148] on span "Client" at bounding box center [627, 144] width 19 height 12
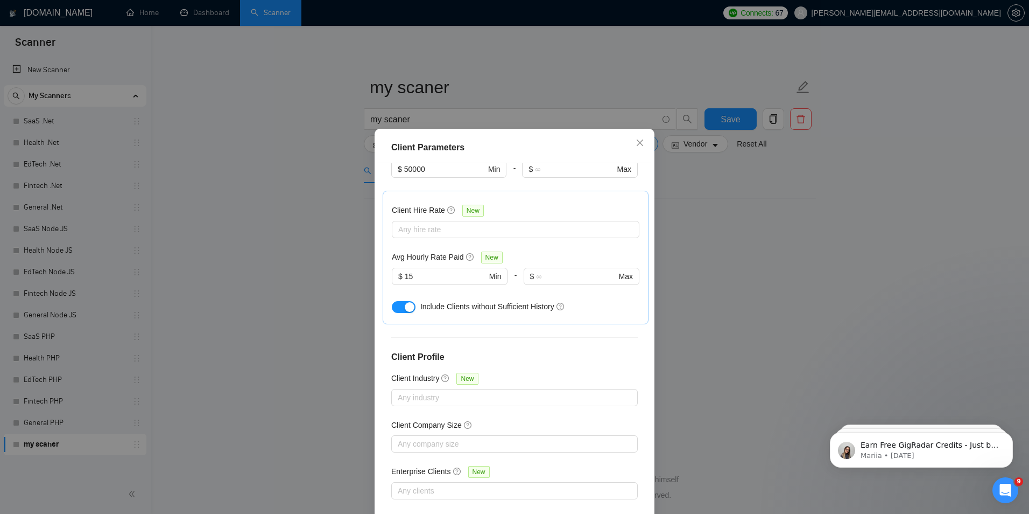
scroll to position [0, 0]
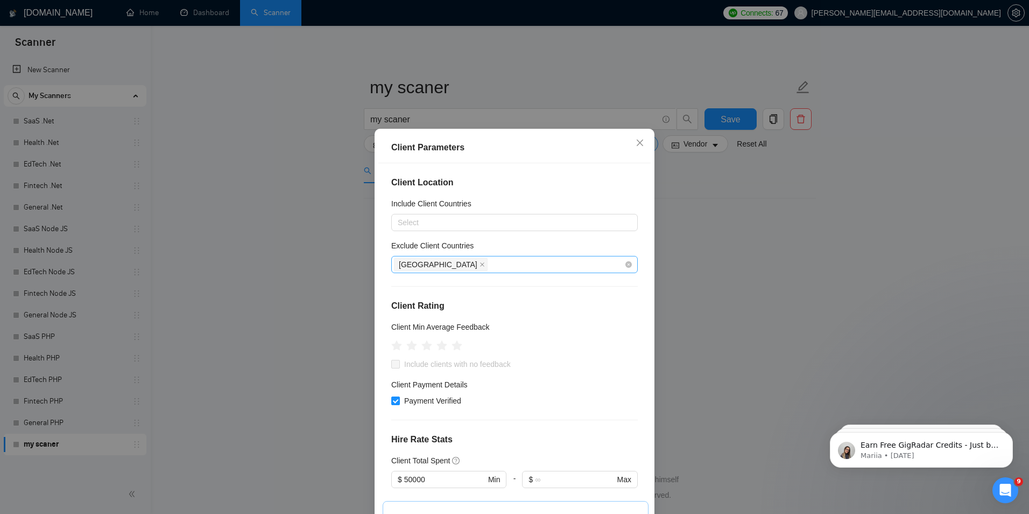
drag, startPoint x: 413, startPoint y: 262, endPoint x: 419, endPoint y: 264, distance: 6.3
click at [480, 263] on icon "close" at bounding box center [482, 264] width 5 height 5
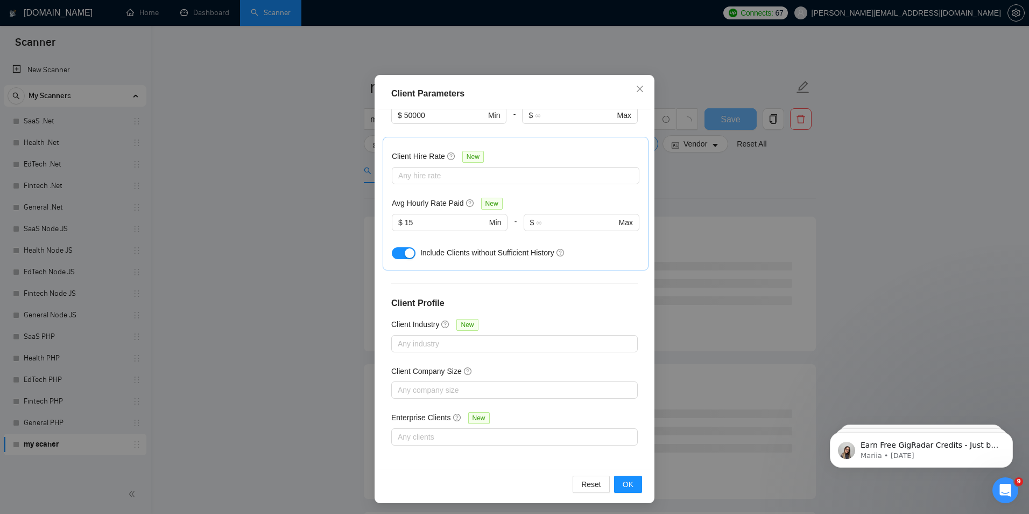
scroll to position [56, 0]
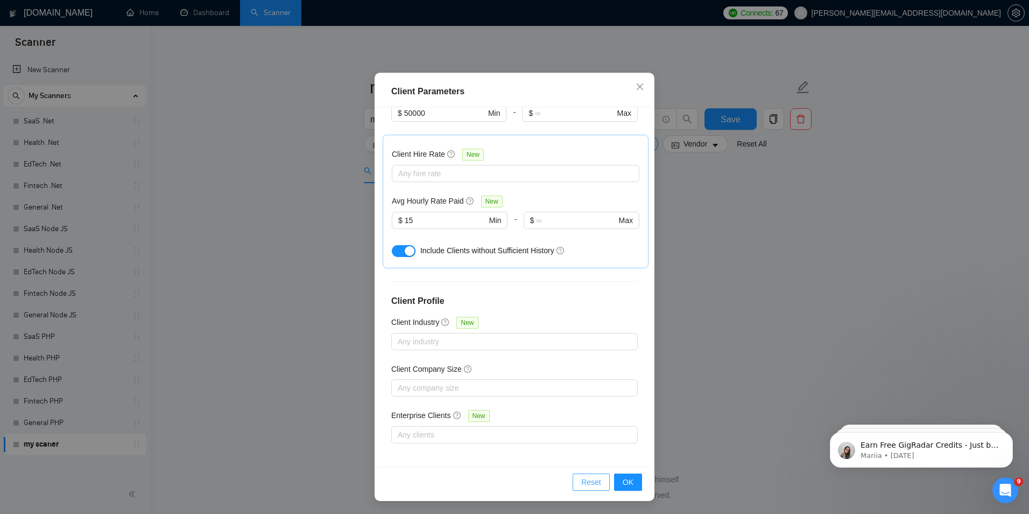
click at [602, 479] on button "Reset" at bounding box center [591, 481] width 37 height 17
checkbox input "false"
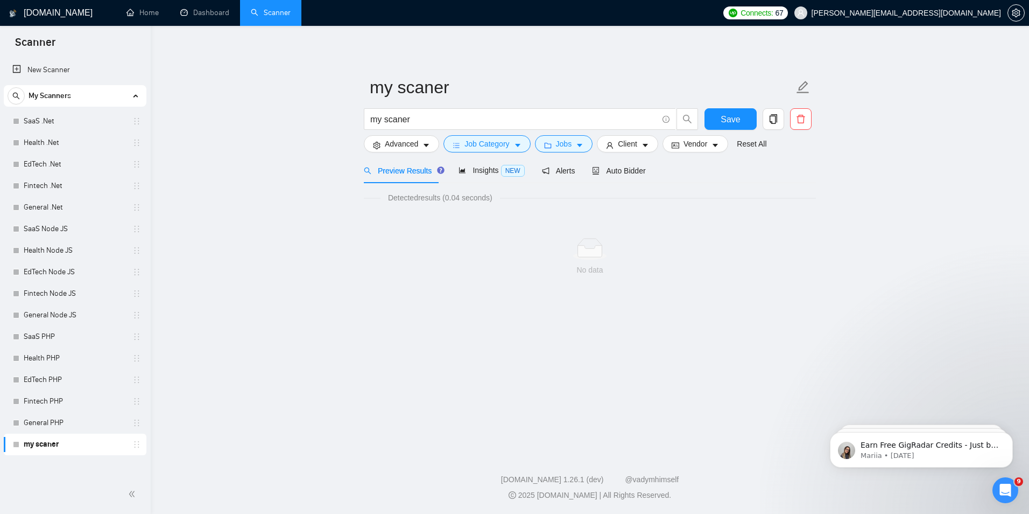
scroll to position [0, 0]
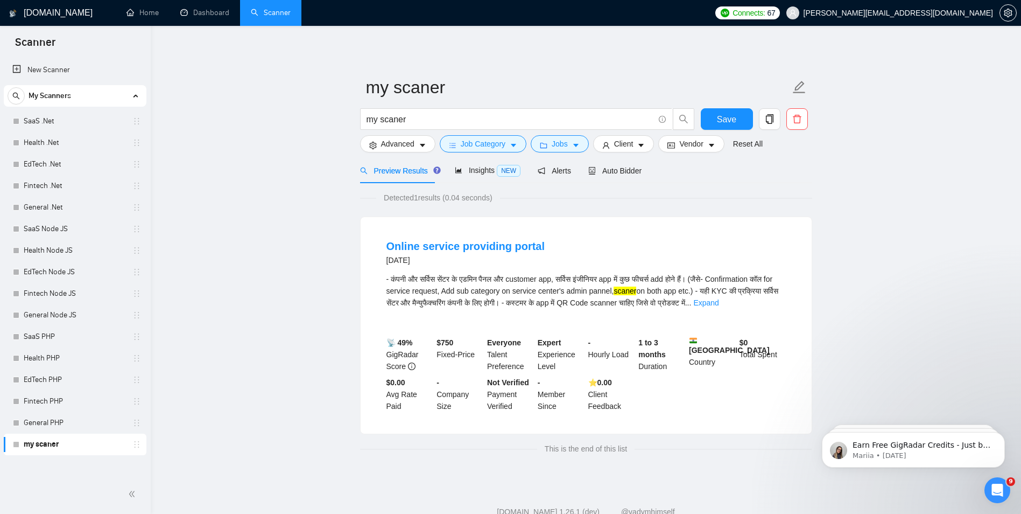
drag, startPoint x: 615, startPoint y: 468, endPoint x: 739, endPoint y: 48, distance: 437.6
drag, startPoint x: 739, startPoint y: 48, endPoint x: 628, endPoint y: 237, distance: 218.6
click at [628, 237] on li "Online service providing portal 3 years ago - कंपनी और सर्विस सेंटर के एडमिन पै…" at bounding box center [586, 325] width 425 height 191
drag, startPoint x: 451, startPoint y: 115, endPoint x: 341, endPoint y: 122, distance: 110.0
click at [348, 120] on main "my scaner my scaner Save Advanced Job Category Jobs Client Vendor Reset All Pre…" at bounding box center [586, 253] width 836 height 420
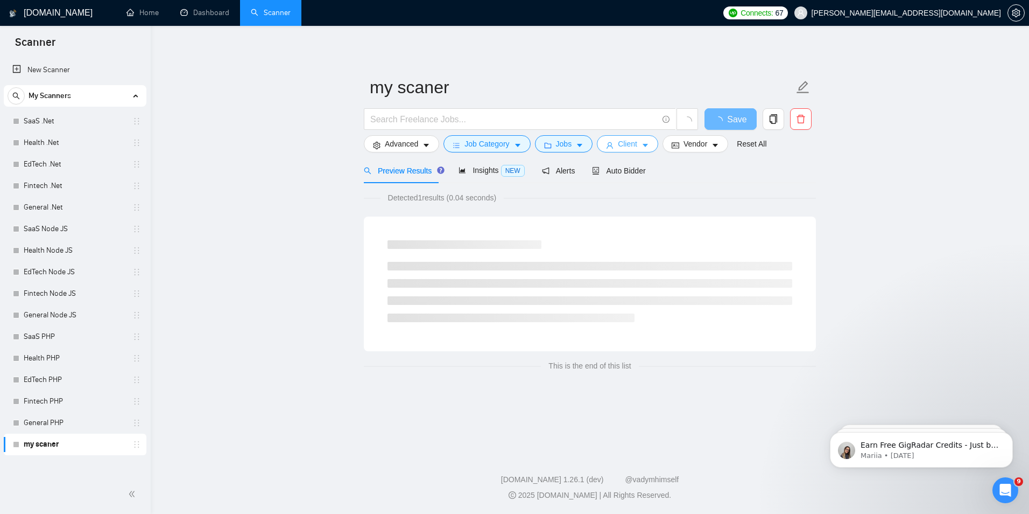
click at [635, 144] on button "Client" at bounding box center [627, 143] width 61 height 17
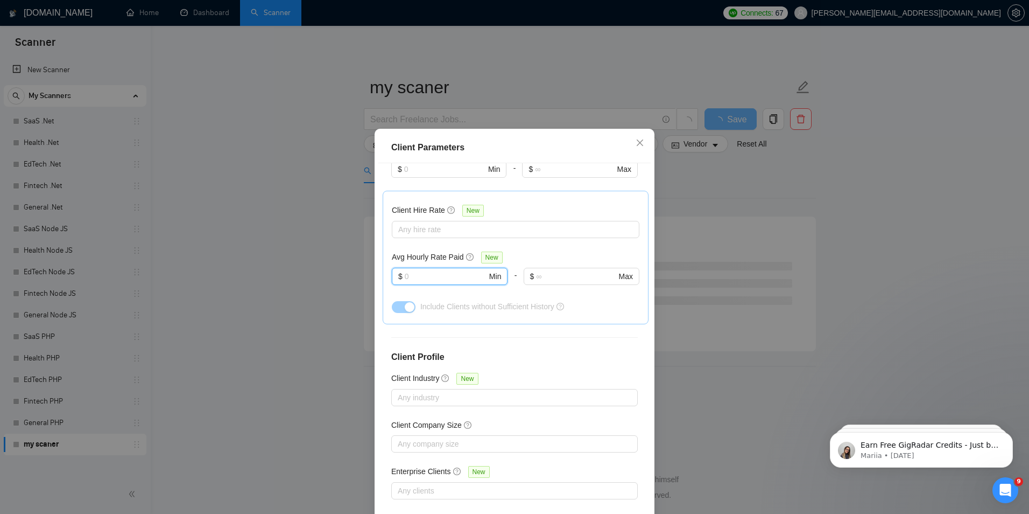
drag, startPoint x: 456, startPoint y: 277, endPoint x: 269, endPoint y: 279, distance: 187.9
click at [269, 279] on div "Client Parameters Client Location Include Client Countries Select Exclude Clien…" at bounding box center [514, 257] width 1029 height 514
type input "0"
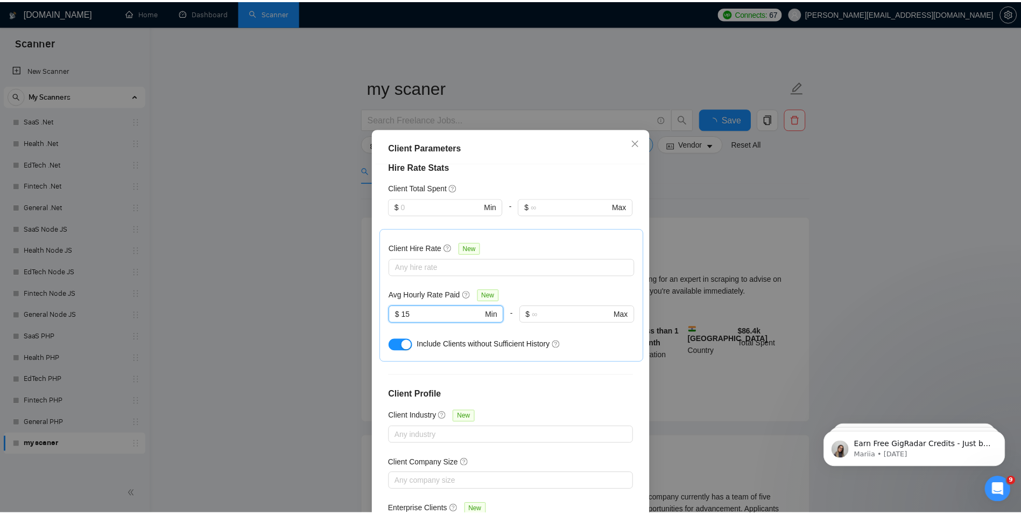
scroll to position [149, 0]
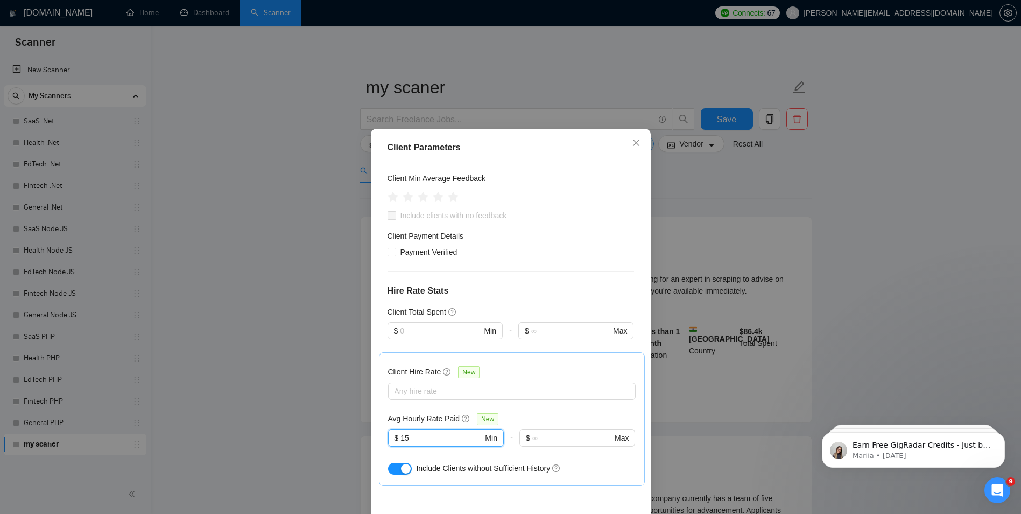
type input "15"
drag, startPoint x: 425, startPoint y: 271, endPoint x: 396, endPoint y: 279, distance: 29.7
click at [396, 279] on div "Client Location Include Client Countries Select Exclude Client Countries Select…" at bounding box center [511, 343] width 272 height 360
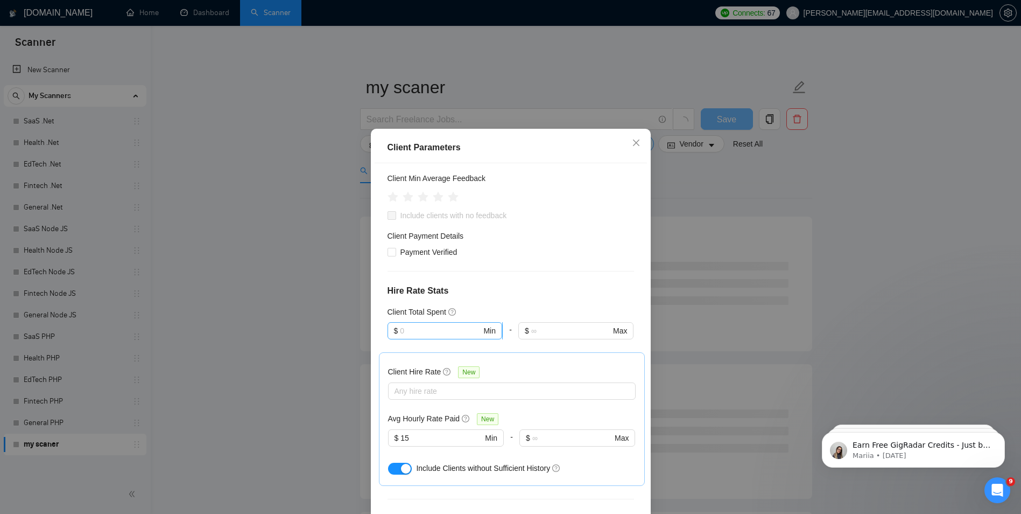
drag, startPoint x: 396, startPoint y: 279, endPoint x: 417, endPoint y: 330, distance: 54.8
click at [417, 330] on input "text" at bounding box center [440, 331] width 81 height 12
click at [418, 331] on input "text" at bounding box center [440, 331] width 81 height 12
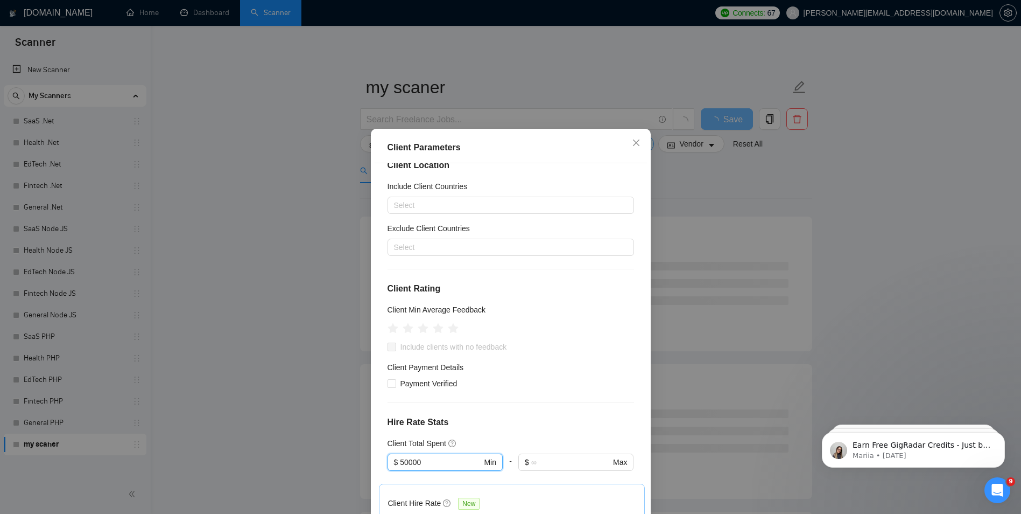
scroll to position [0, 0]
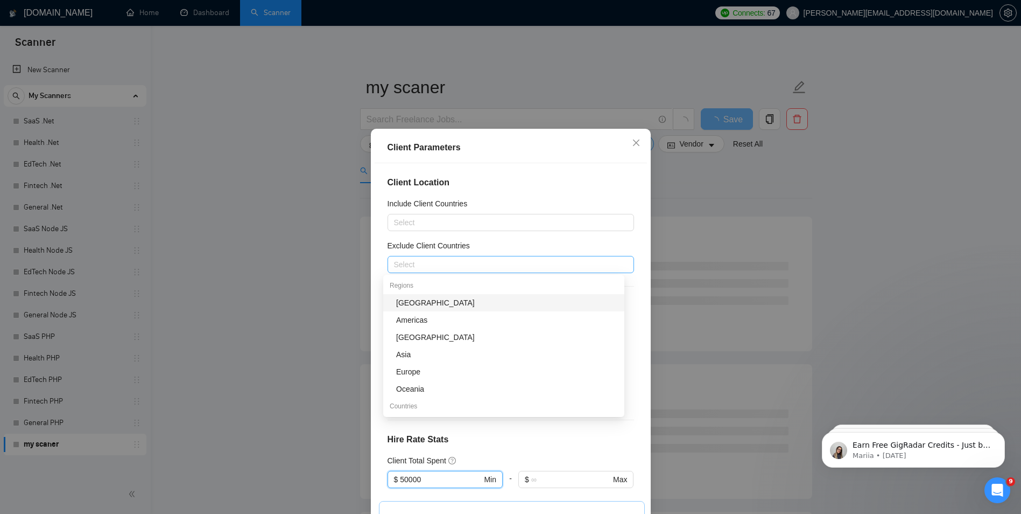
click at [477, 262] on div at bounding box center [505, 264] width 230 height 13
type input "50000"
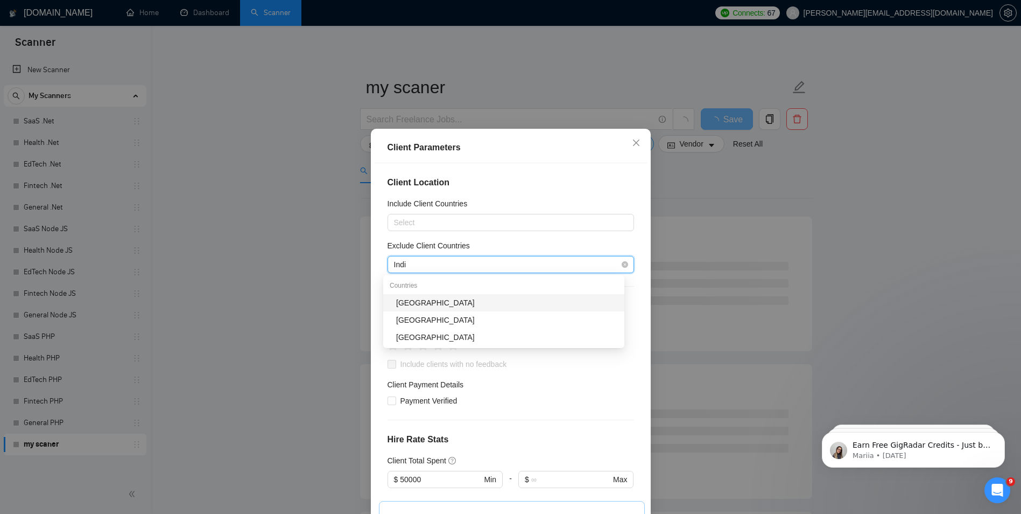
type input "[GEOGRAPHIC_DATA]"
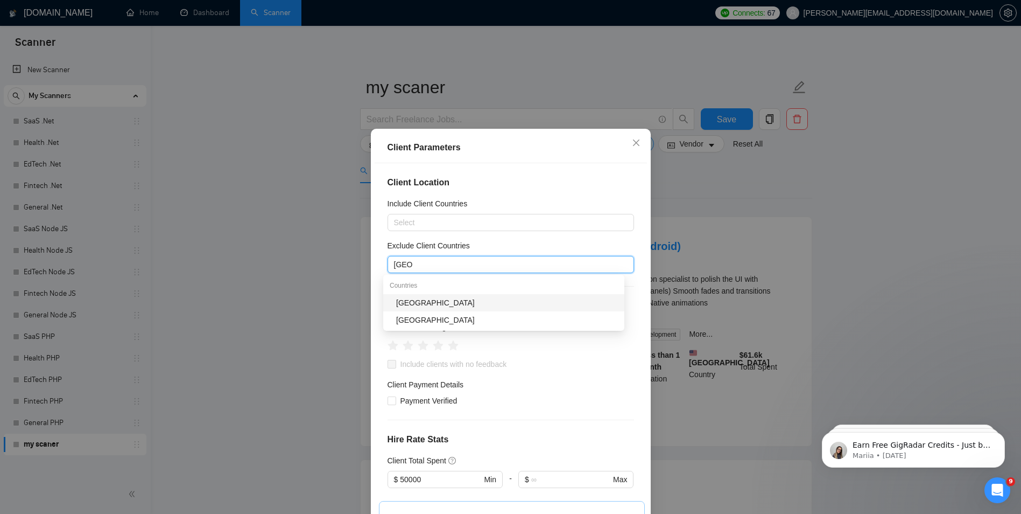
click at [414, 307] on div "[GEOGRAPHIC_DATA]" at bounding box center [507, 303] width 222 height 12
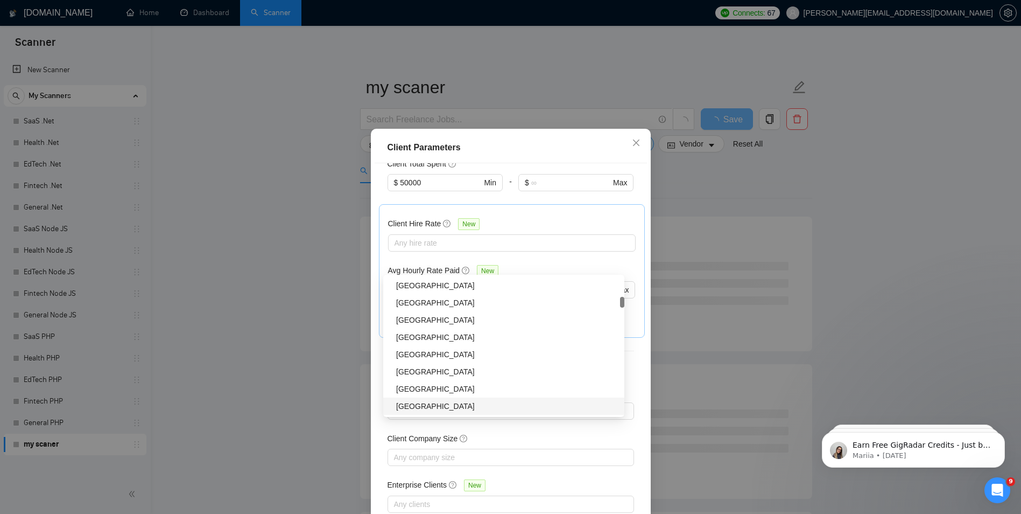
scroll to position [310, 0]
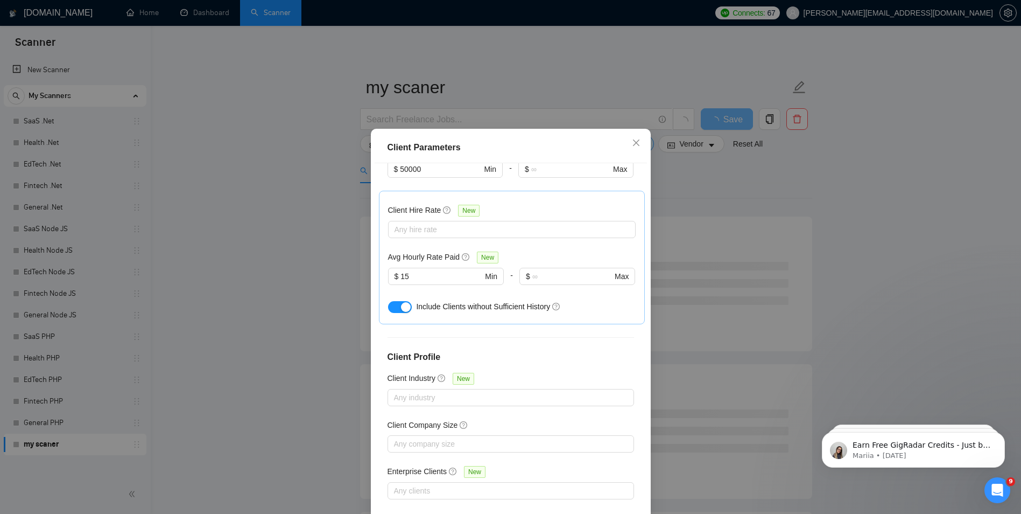
click at [577, 462] on div "Client Location Include Client Countries Select Exclude Client Countries India …" at bounding box center [511, 343] width 272 height 360
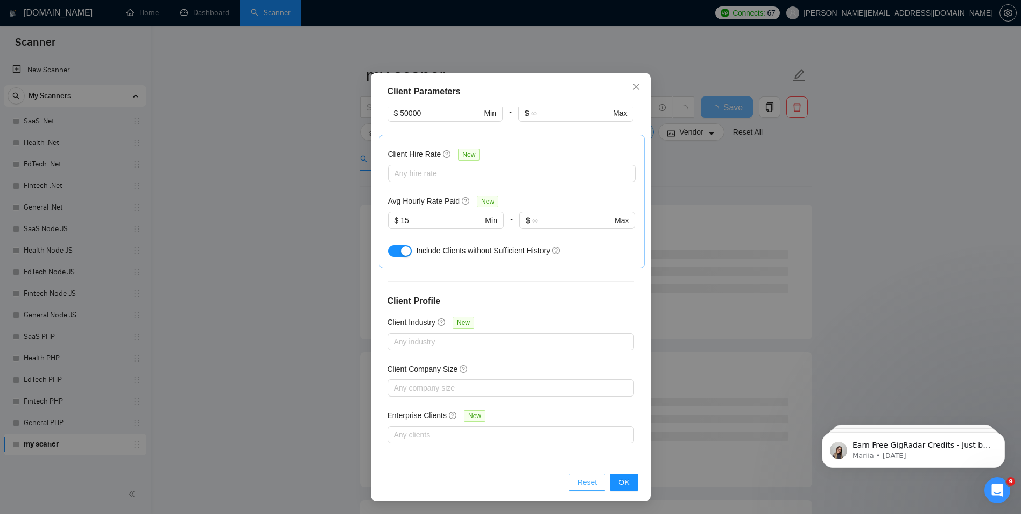
scroll to position [269, 0]
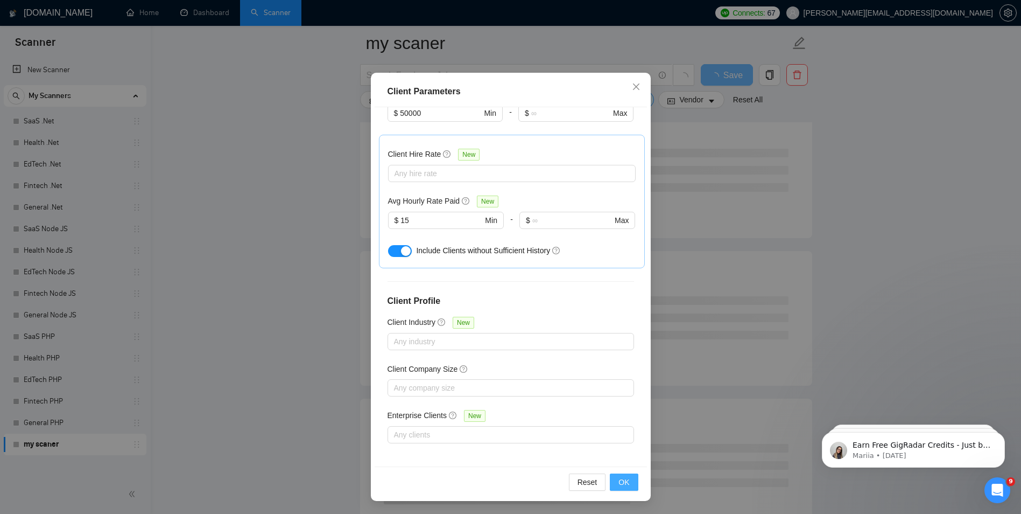
click at [618, 482] on span "OK" at bounding box center [623, 482] width 11 height 12
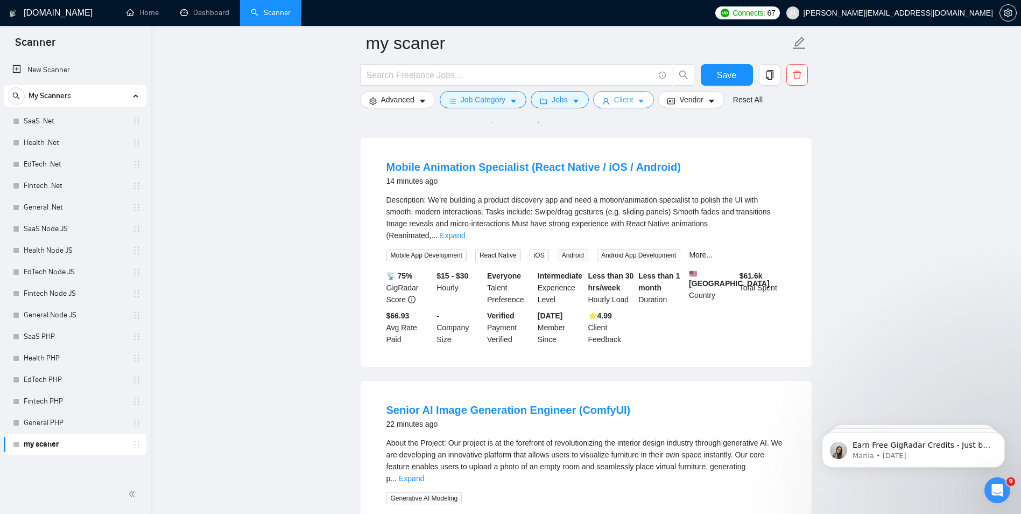
scroll to position [0, 0]
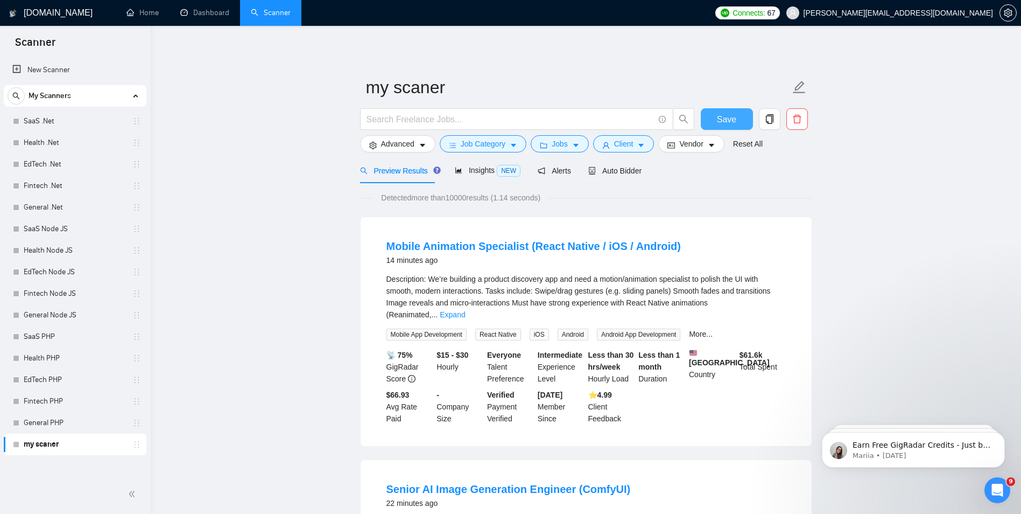
click at [735, 119] on span "Save" at bounding box center [726, 119] width 19 height 13
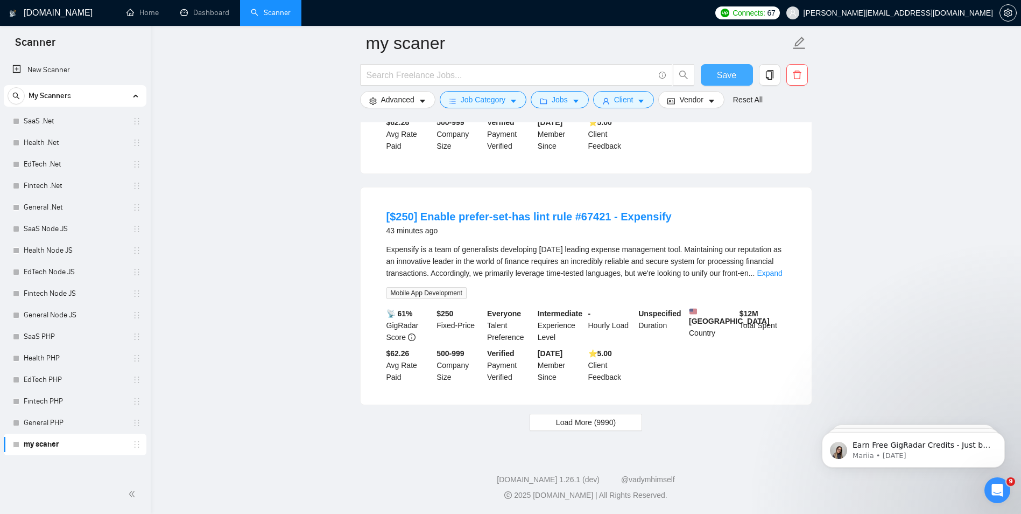
scroll to position [2209, 0]
click at [603, 415] on button "Load More (9990)" at bounding box center [586, 421] width 113 height 17
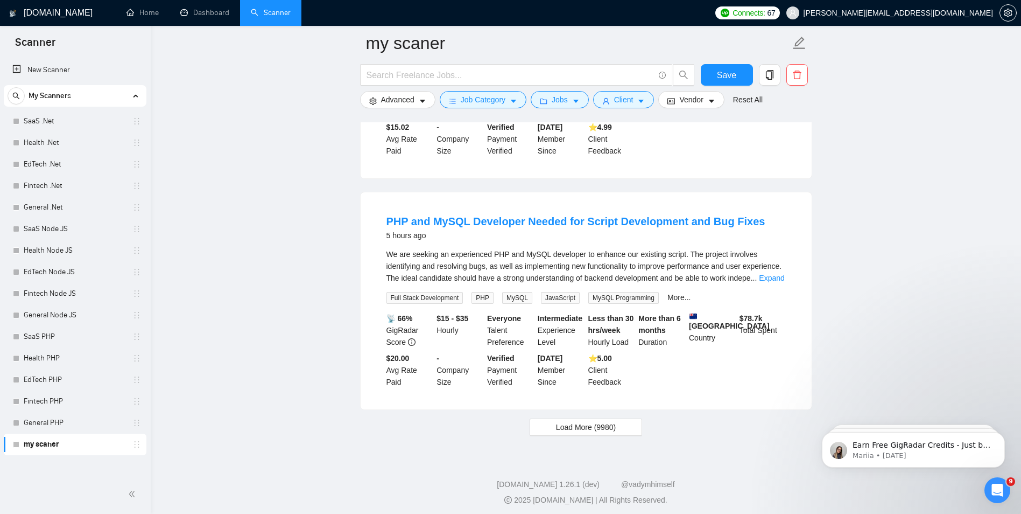
scroll to position [4546, 0]
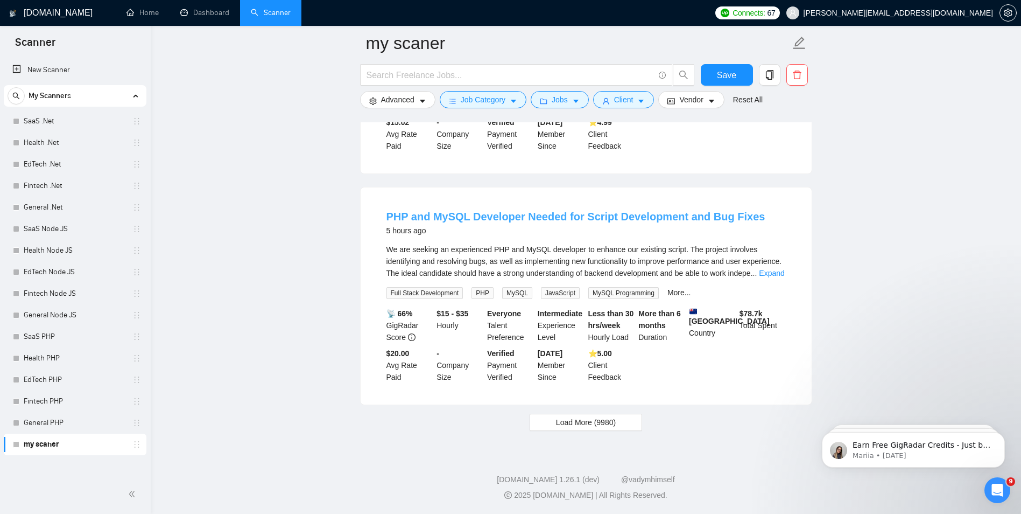
click at [600, 210] on link "PHP and MySQL Developer Needed for Script Development and Bug Fixes" at bounding box center [575, 216] width 379 height 12
click at [142, 8] on link "Home" at bounding box center [142, 12] width 32 height 9
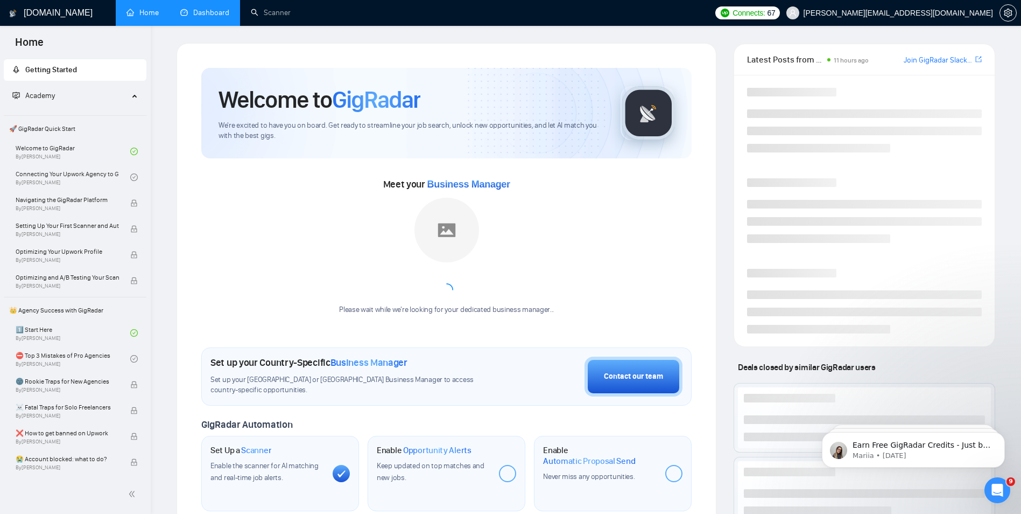
click at [198, 9] on link "Dashboard" at bounding box center [204, 12] width 49 height 9
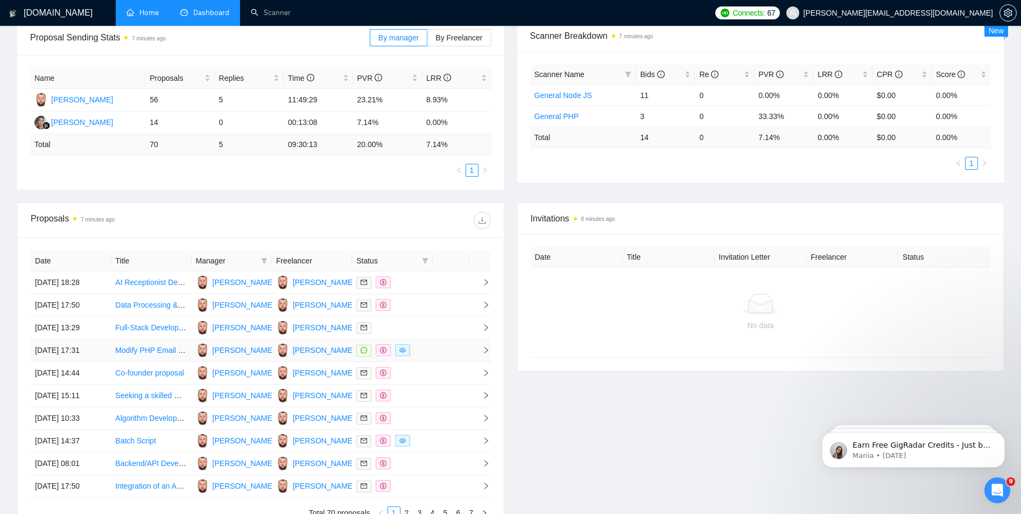
scroll to position [284, 0]
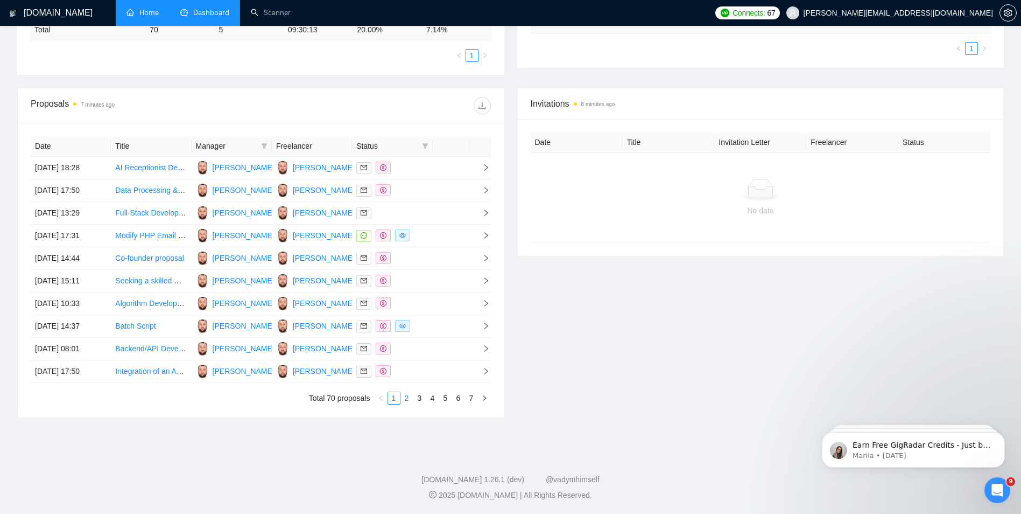
click at [405, 399] on link "2" at bounding box center [407, 398] width 12 height 12
click at [418, 399] on link "3" at bounding box center [420, 398] width 12 height 12
click at [434, 396] on link "4" at bounding box center [433, 398] width 12 height 12
click at [449, 394] on link "5" at bounding box center [446, 398] width 12 height 12
click at [462, 401] on link "6" at bounding box center [459, 398] width 12 height 12
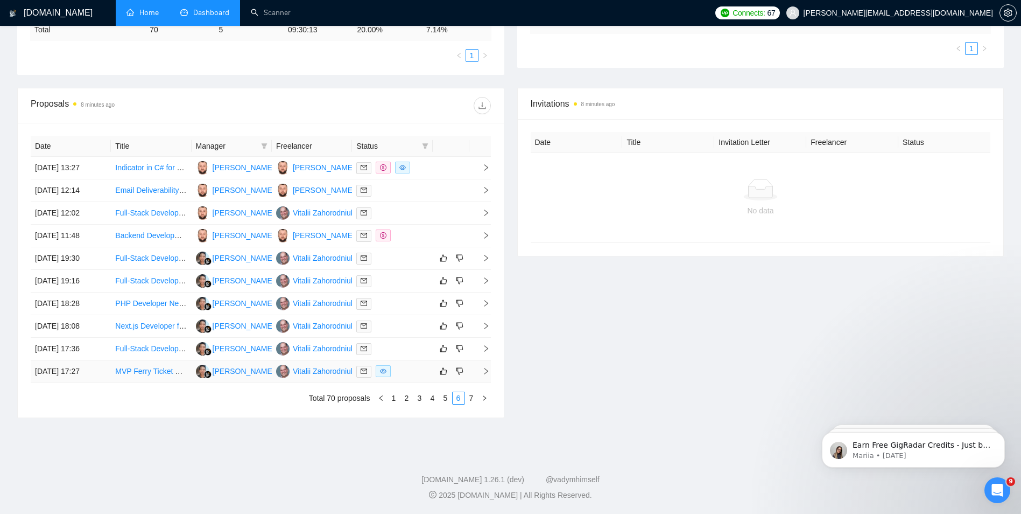
click at [151, 372] on link "MVP Ferry Ticket Booking Website (Frontend, PHP/MySQL + Ferryhopper API)" at bounding box center [247, 371] width 264 height 9
